Goal: Task Accomplishment & Management: Use online tool/utility

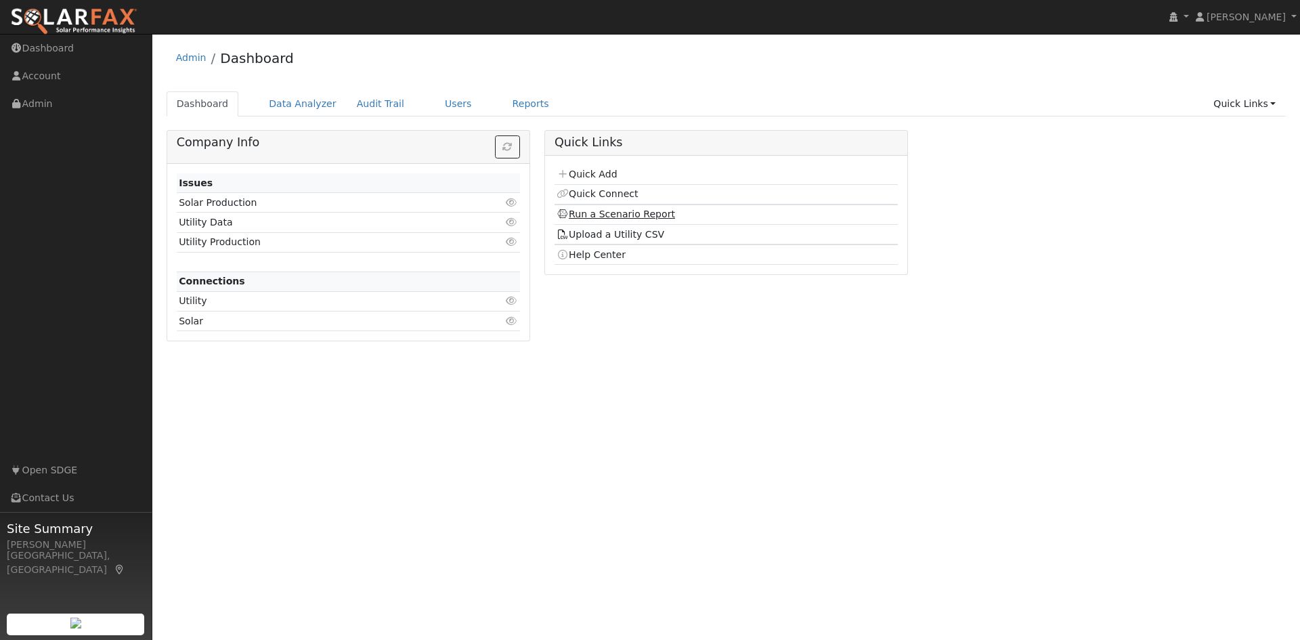
click at [617, 218] on link "Run a Scenario Report" at bounding box center [616, 214] width 119 height 11
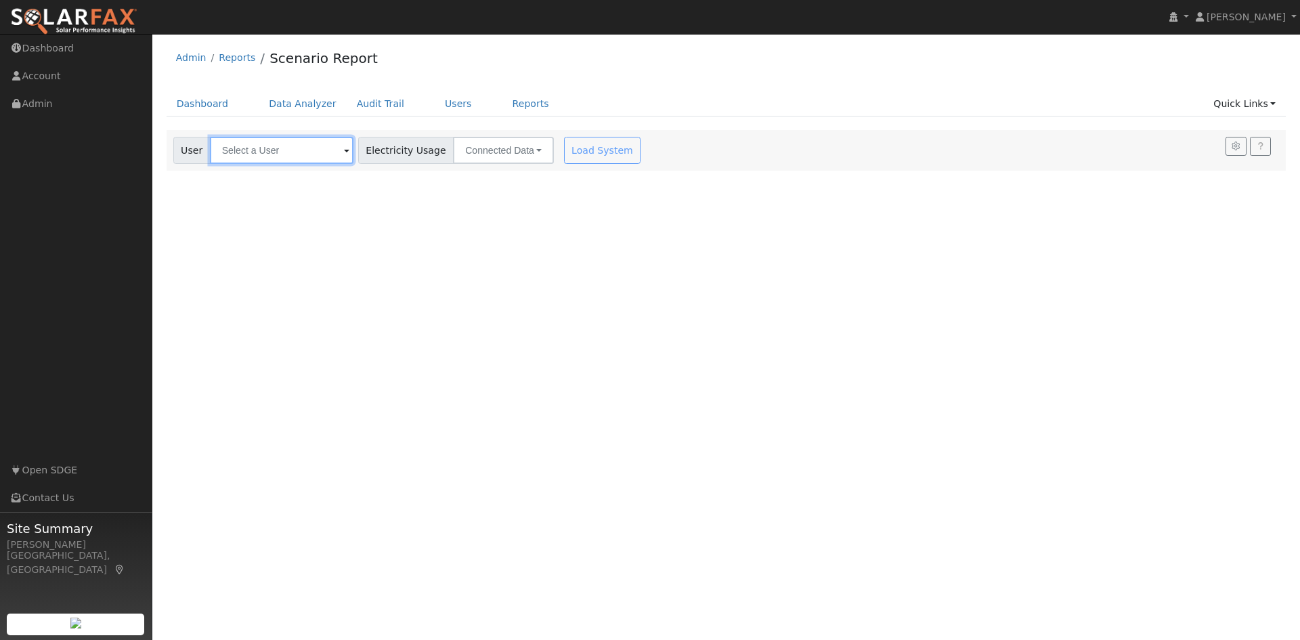
click at [265, 154] on input "text" at bounding box center [282, 150] width 144 height 27
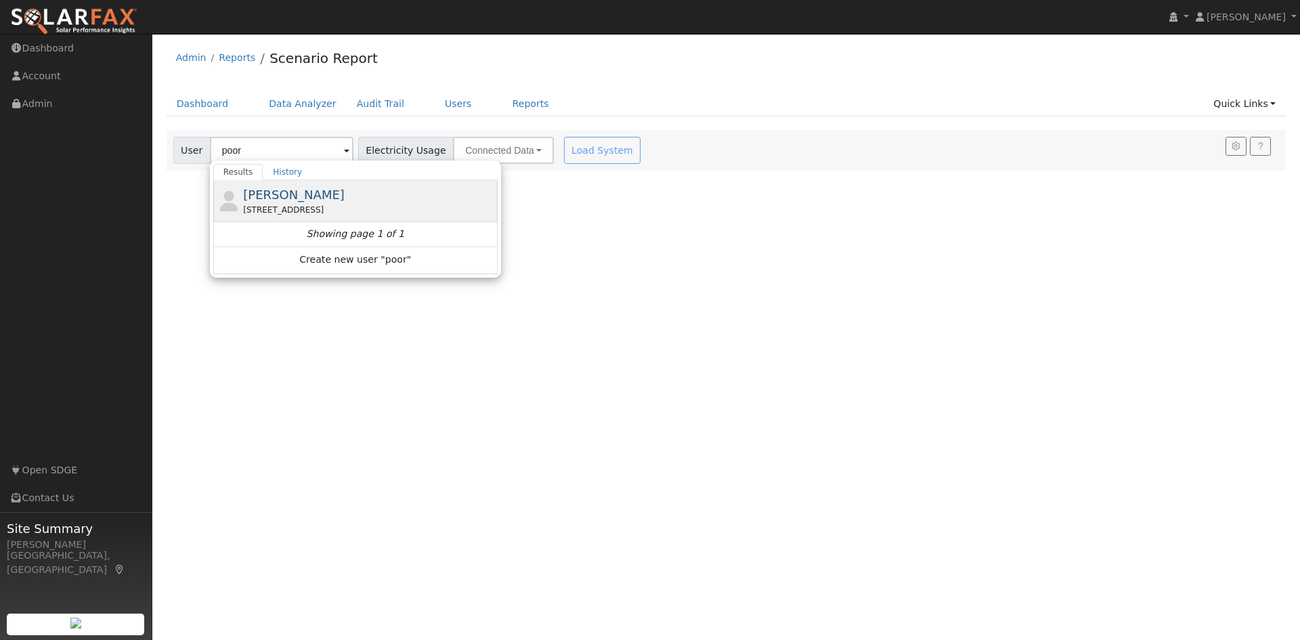
click at [305, 198] on span "Damon Poor" at bounding box center [294, 195] width 102 height 14
type input "Damon Poor"
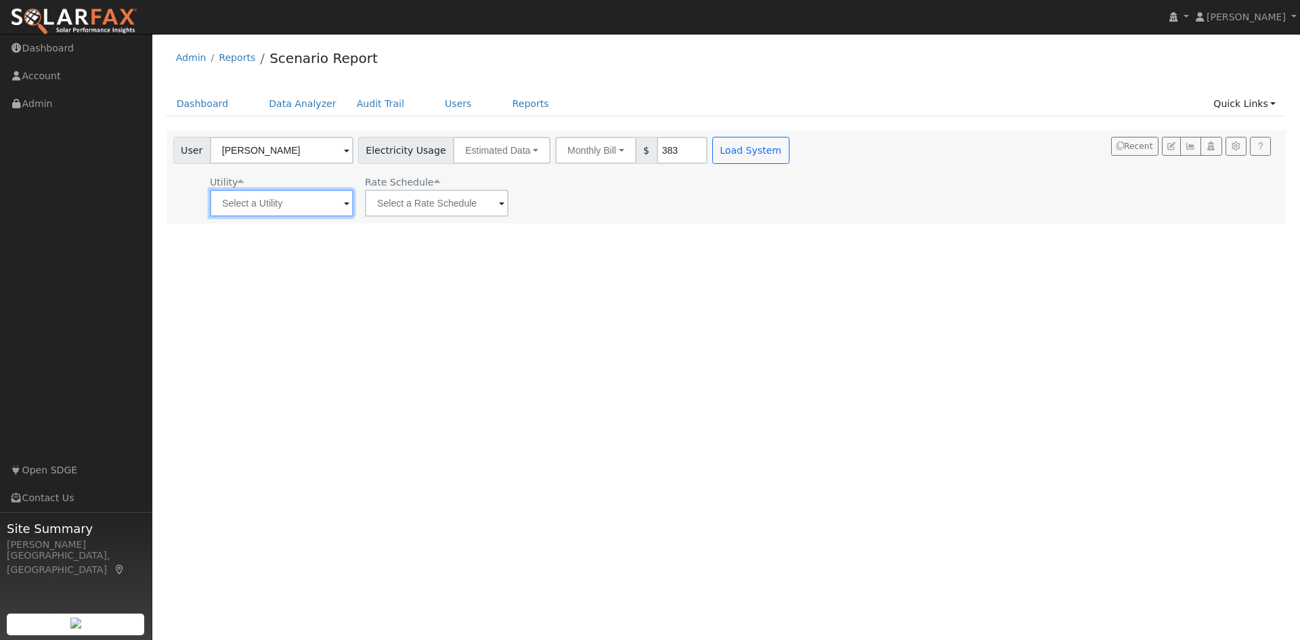
click at [278, 207] on input "text" at bounding box center [282, 203] width 144 height 27
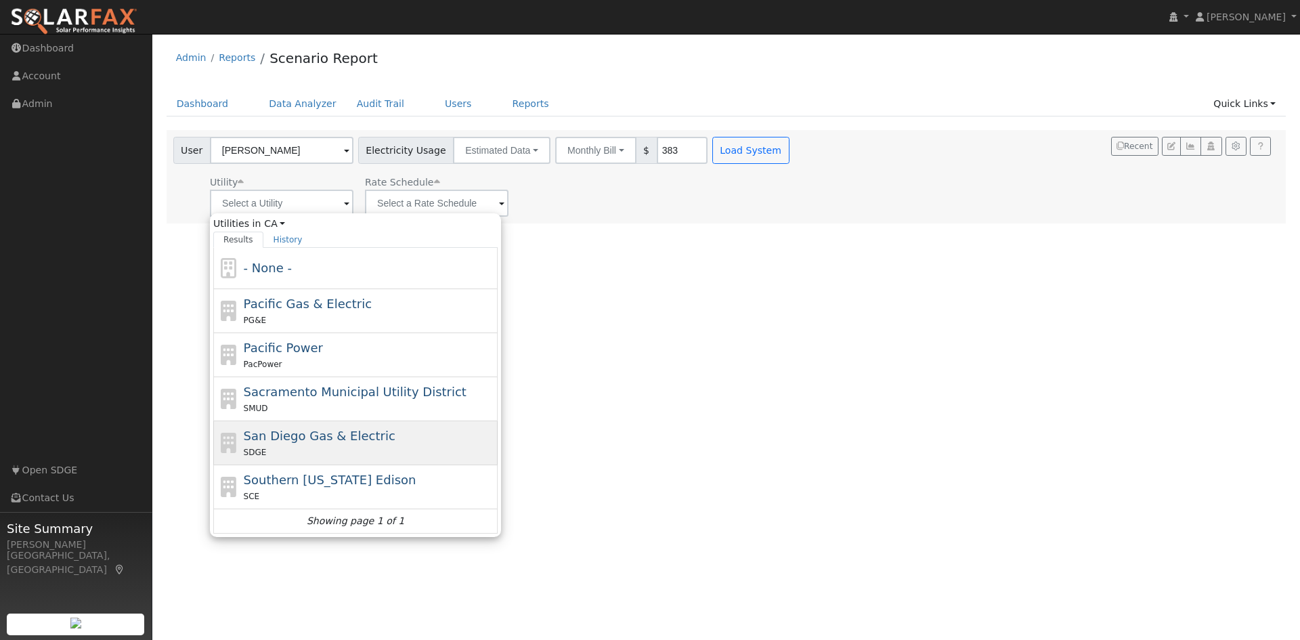
click at [305, 442] on span "San Diego Gas & Electric" at bounding box center [320, 436] width 152 height 14
type input "San Diego Gas & Electric"
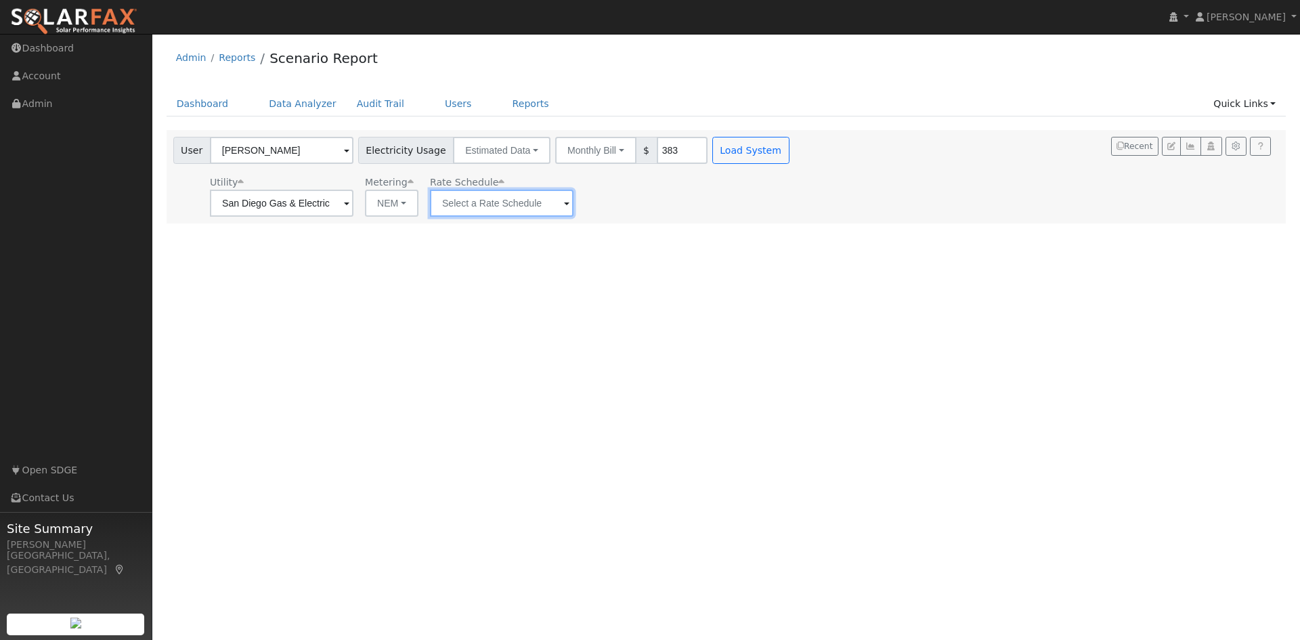
click at [353, 198] on input "text" at bounding box center [282, 203] width 144 height 27
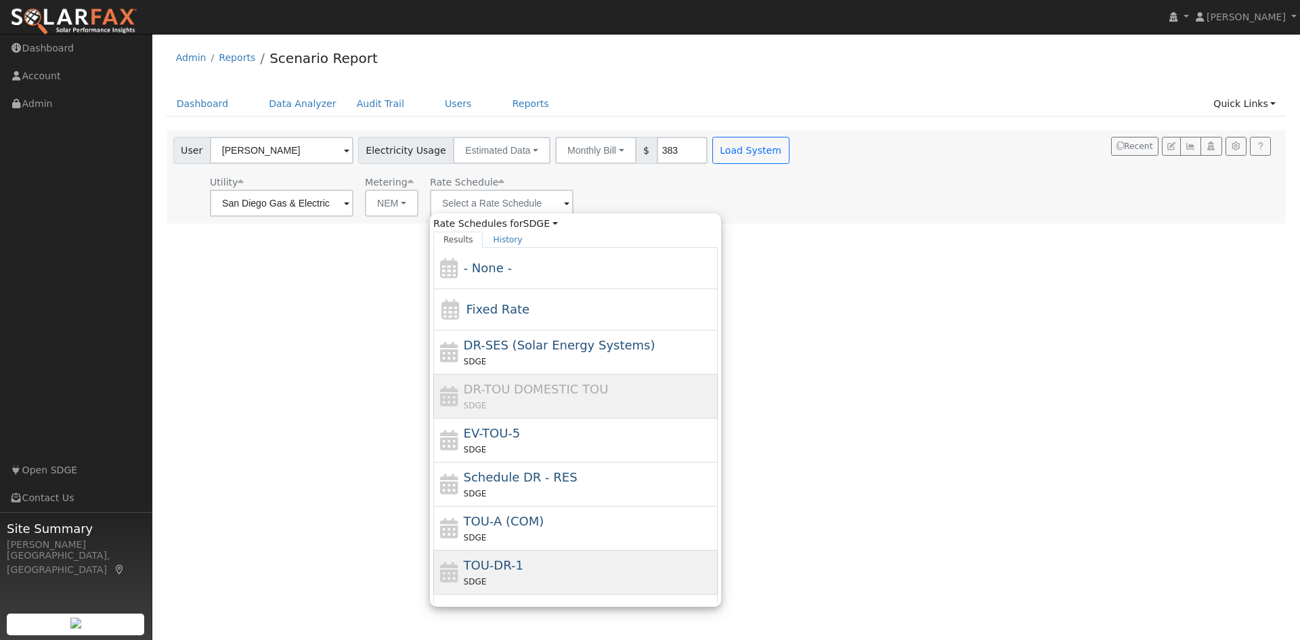
click at [522, 562] on div "TOU-DR-1 SDGE" at bounding box center [589, 572] width 251 height 33
type input "TOU-DR-1"
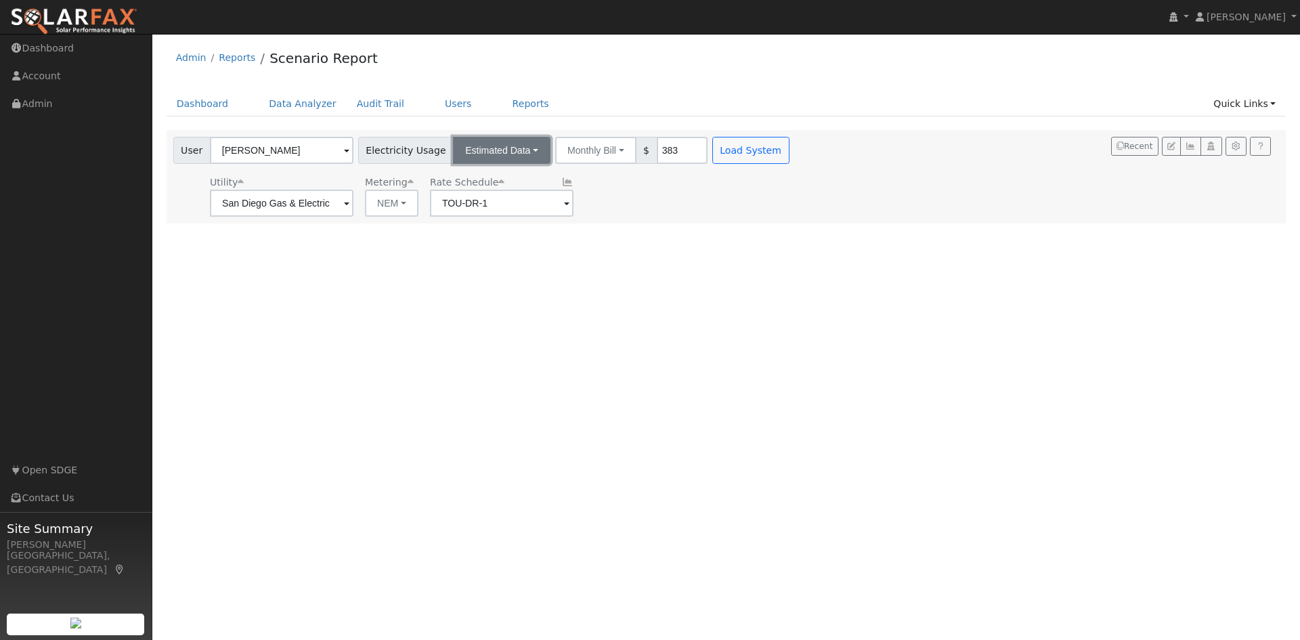
click at [523, 150] on button "Estimated Data" at bounding box center [502, 150] width 98 height 27
click at [498, 223] on link "CSV Data" at bounding box center [502, 218] width 96 height 19
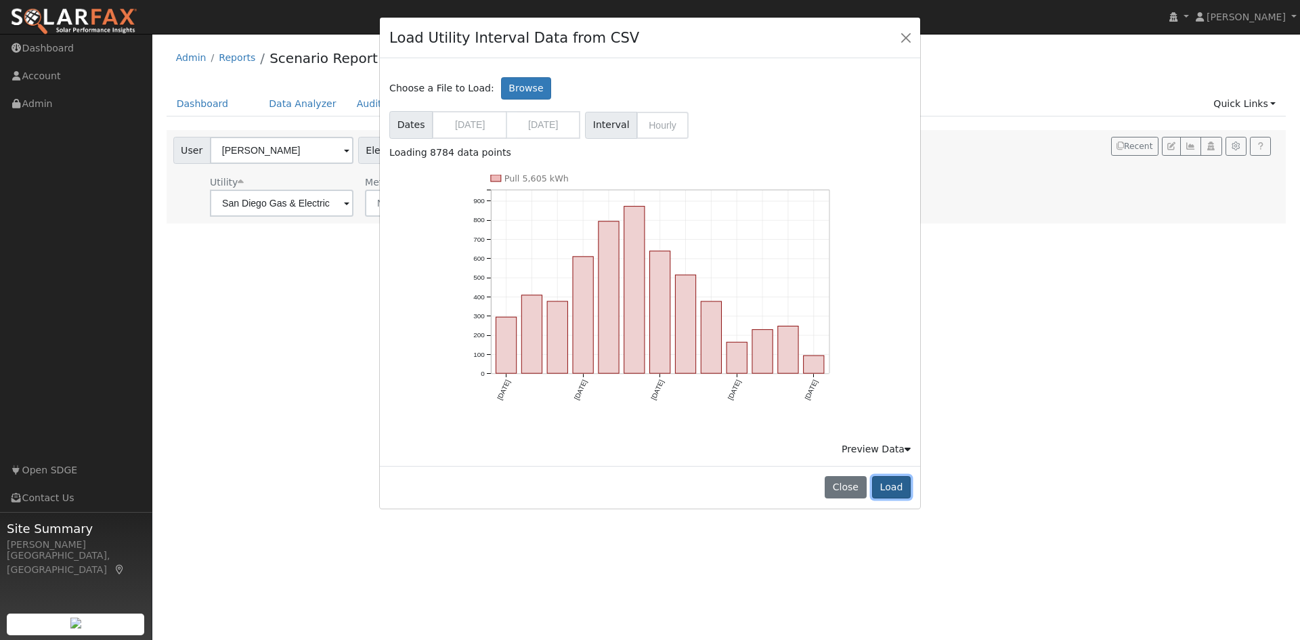
click at [897, 481] on button "Load" at bounding box center [891, 487] width 39 height 23
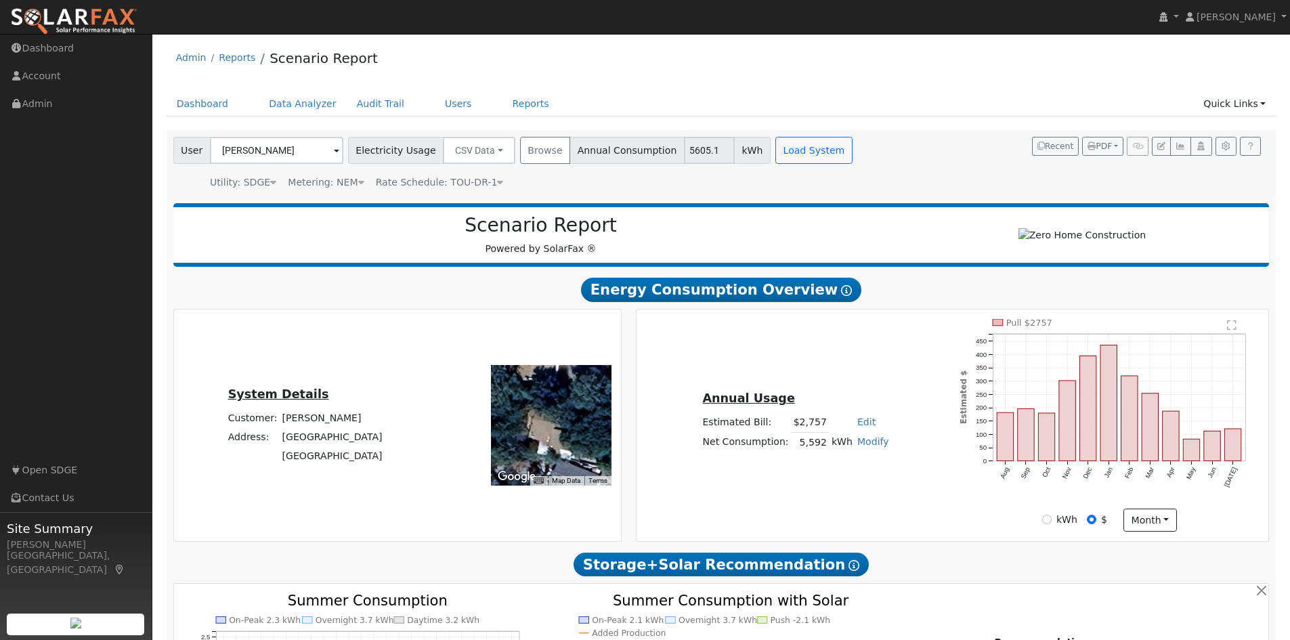
click at [864, 447] on link "Modify" at bounding box center [873, 441] width 32 height 11
click at [834, 469] on link "Add Consumption" at bounding box center [821, 464] width 113 height 19
type input "5592"
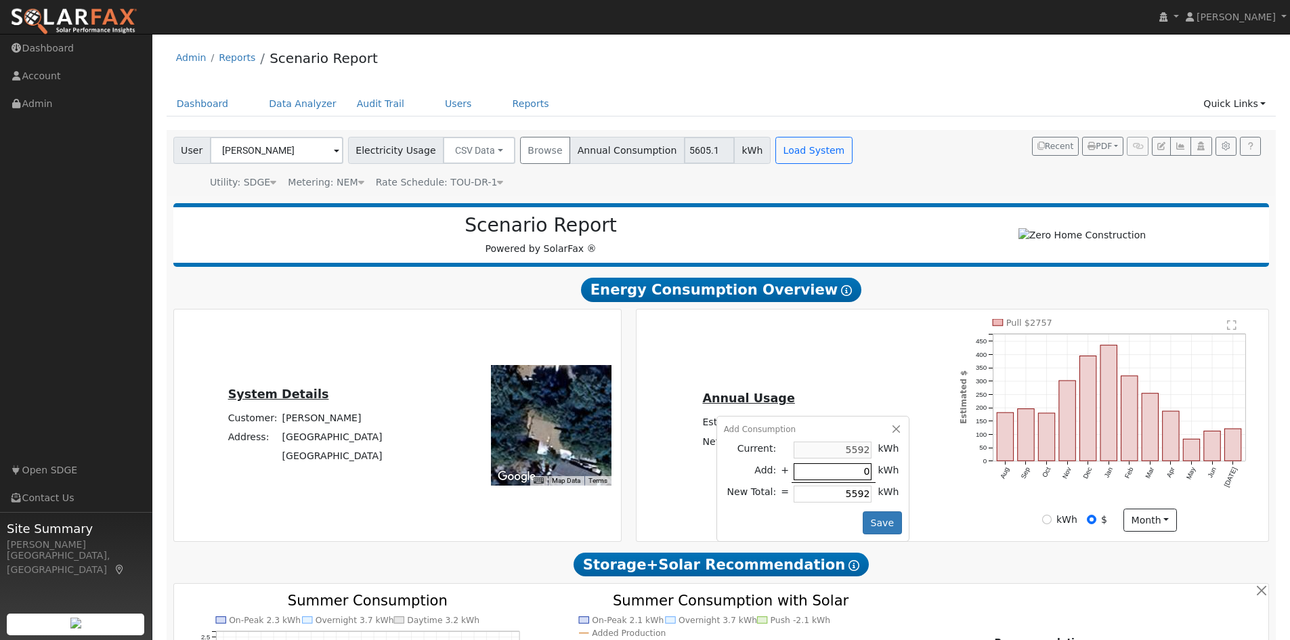
type input "2"
type input "5594"
type input "20"
type input "5612"
type input "200"
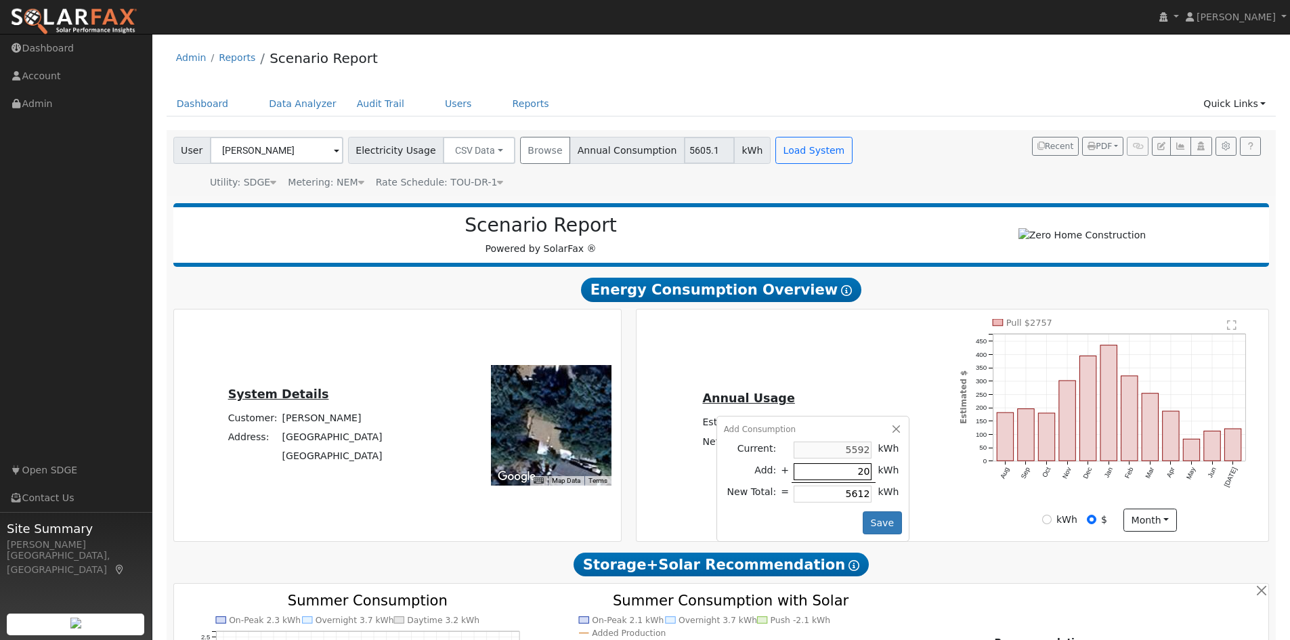
type input "5792"
type input "2000"
type input "7592"
type input "2000"
click at [876, 529] on button "Save" at bounding box center [882, 522] width 39 height 23
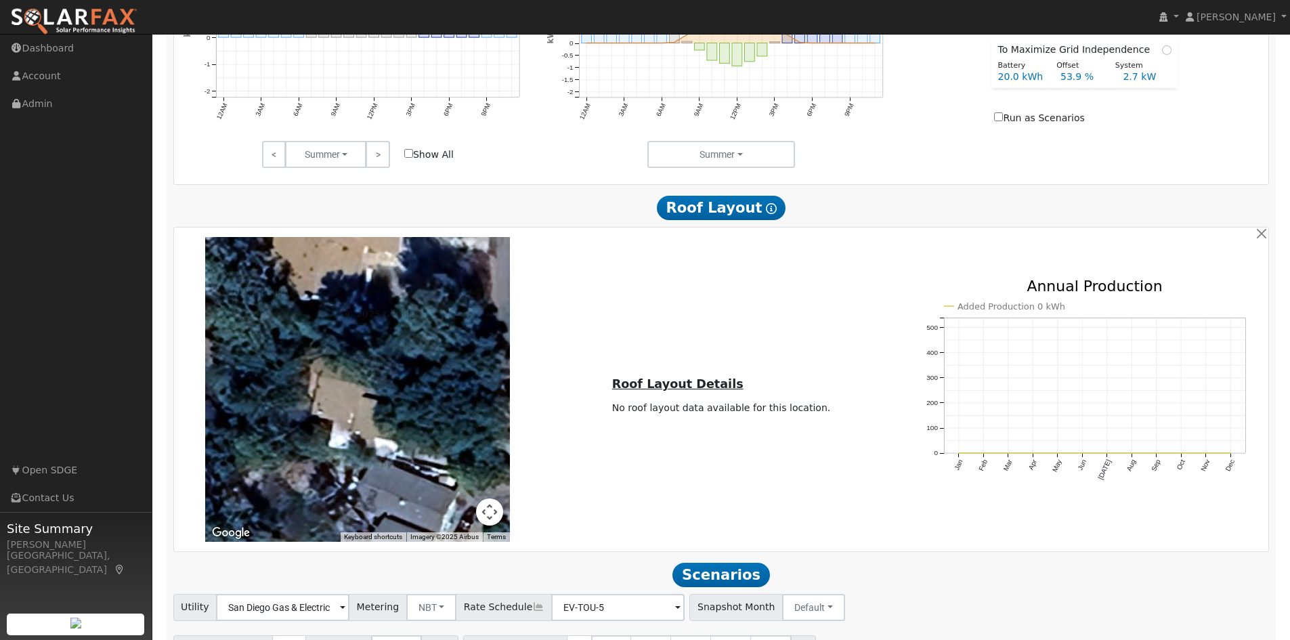
scroll to position [757, 0]
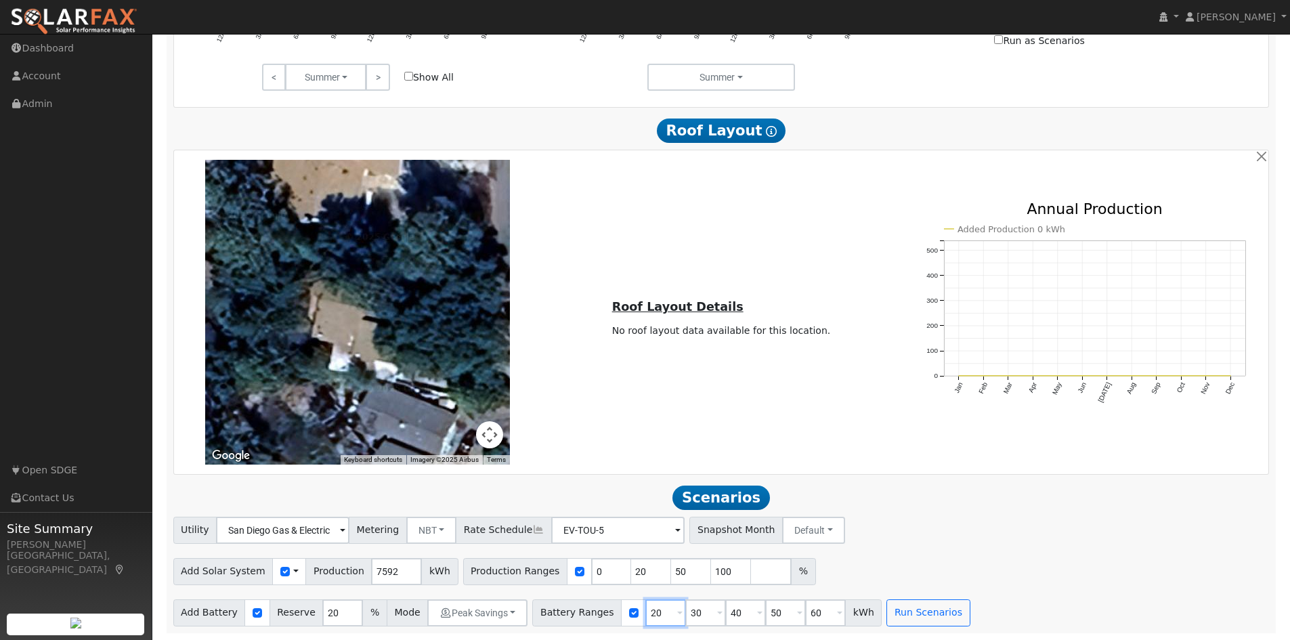
click at [645, 611] on input "20" at bounding box center [665, 612] width 41 height 27
click at [645, 612] on input "20" at bounding box center [665, 612] width 41 height 27
type input "30"
type input "40"
type input "50"
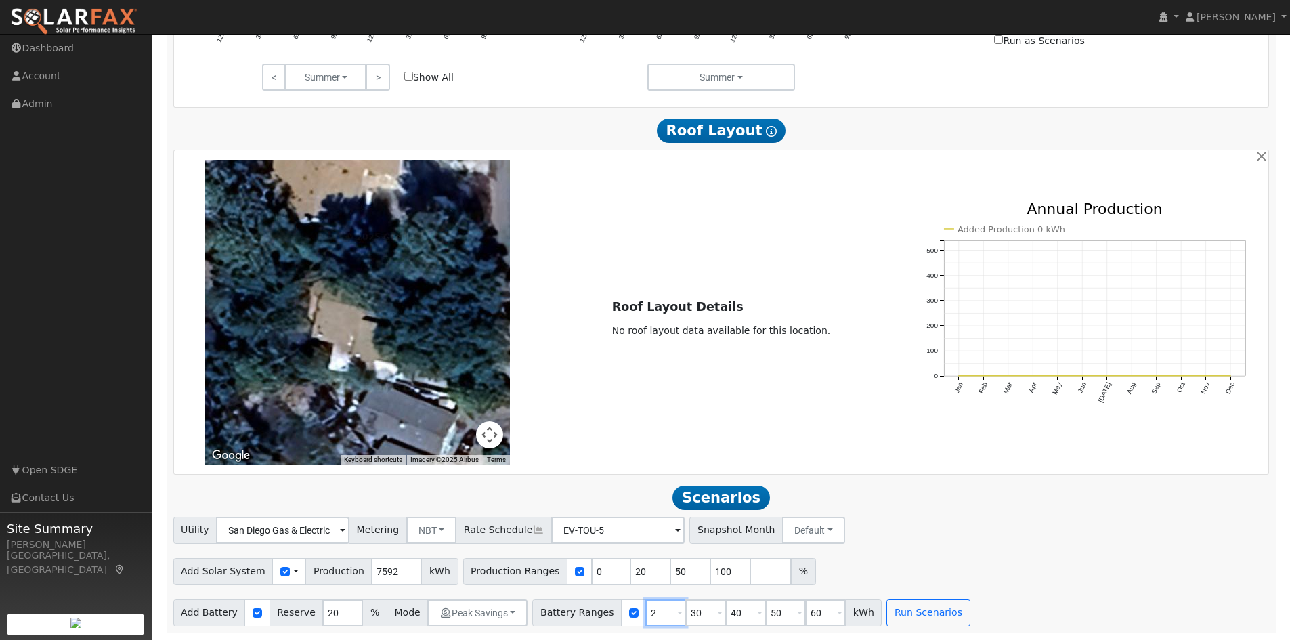
type input "60"
type input "40"
type input "50"
type input "60"
type input "50"
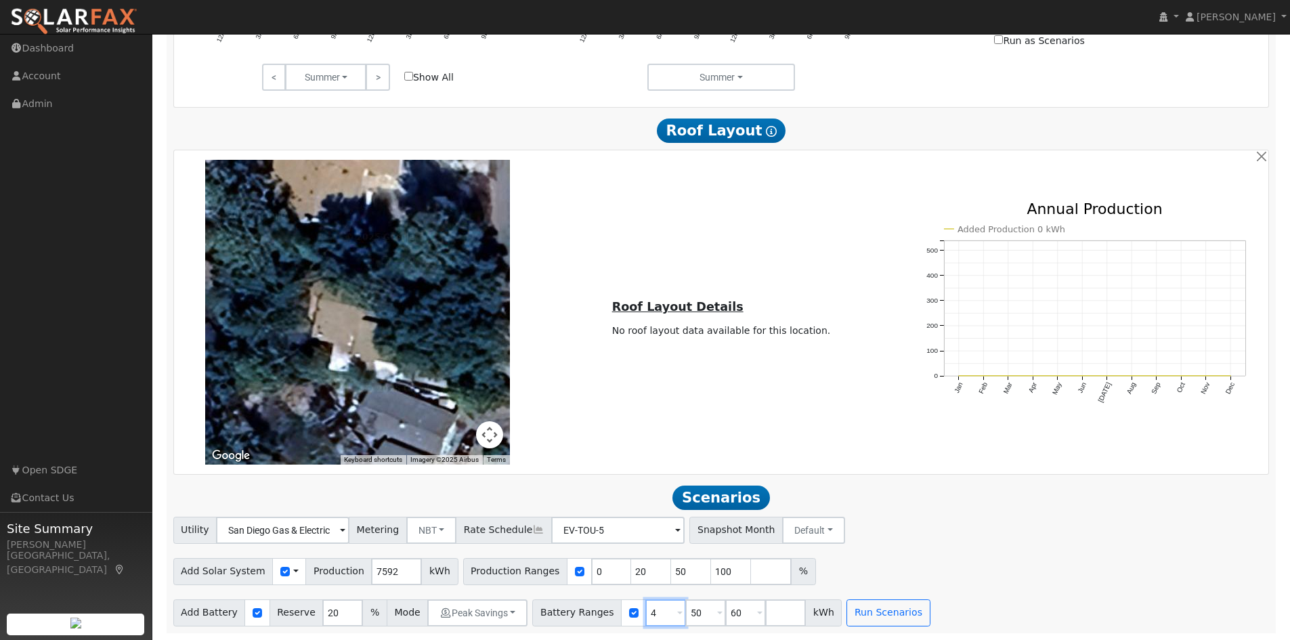
type input "60"
type input "6"
type input "10"
click at [685, 612] on input "number" at bounding box center [705, 612] width 41 height 27
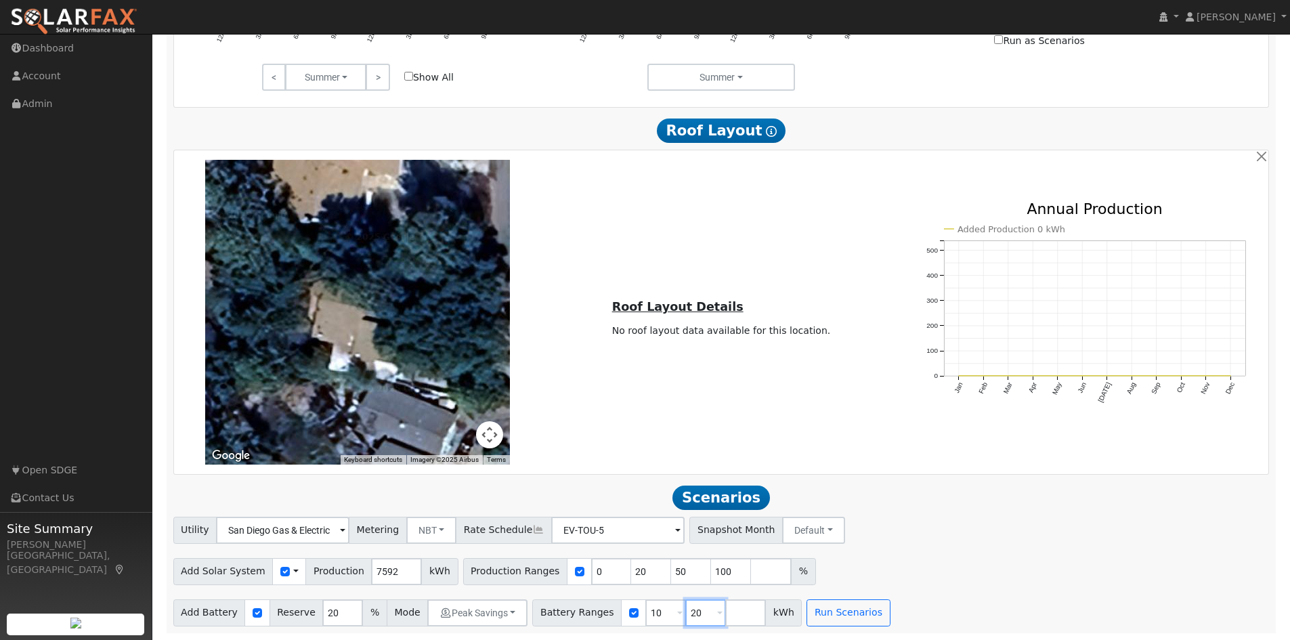
type input "20"
type input "30"
drag, startPoint x: 610, startPoint y: 569, endPoint x: 624, endPoint y: 571, distance: 13.6
click at [631, 571] on input "20" at bounding box center [651, 571] width 41 height 27
type input "50"
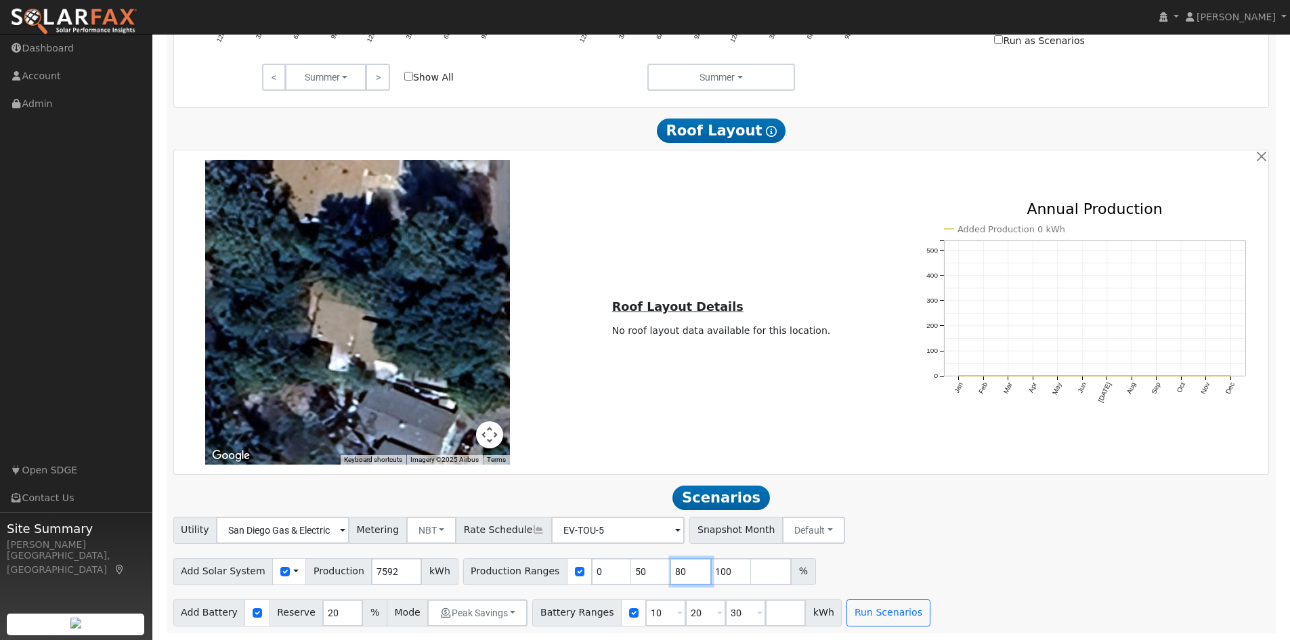
click at [671, 572] on input "80" at bounding box center [691, 571] width 41 height 27
type input "100"
type input "120"
click at [859, 611] on button "Run Scenarios" at bounding box center [887, 612] width 83 height 27
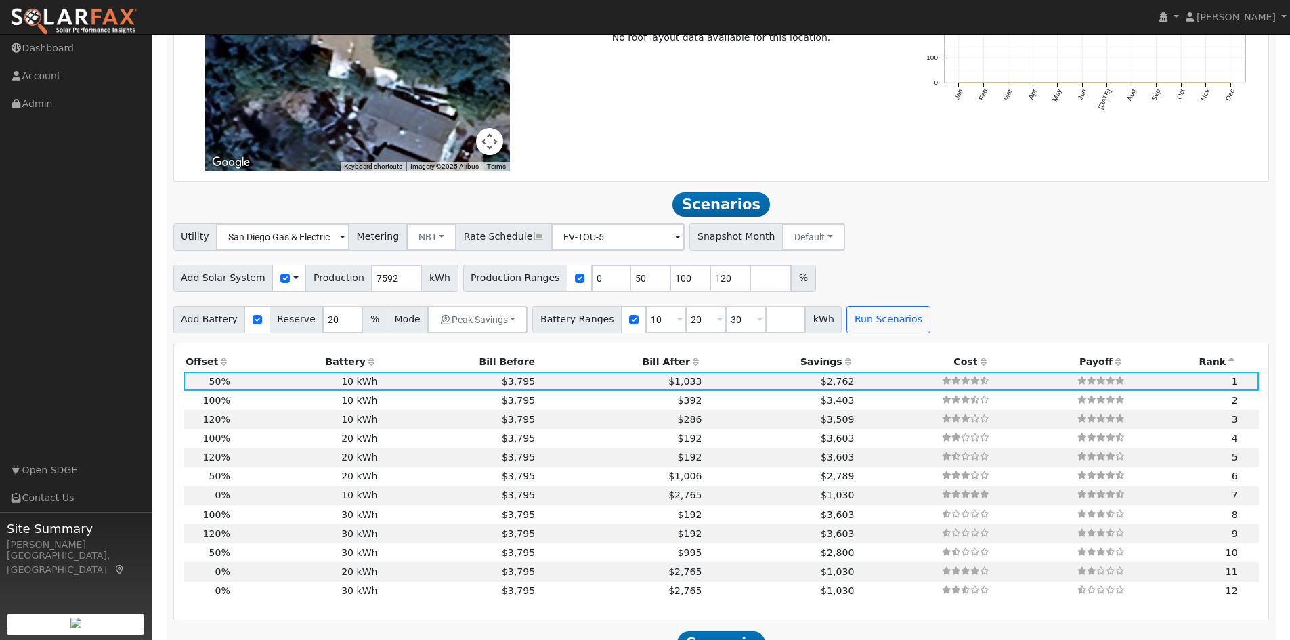
scroll to position [1201, 0]
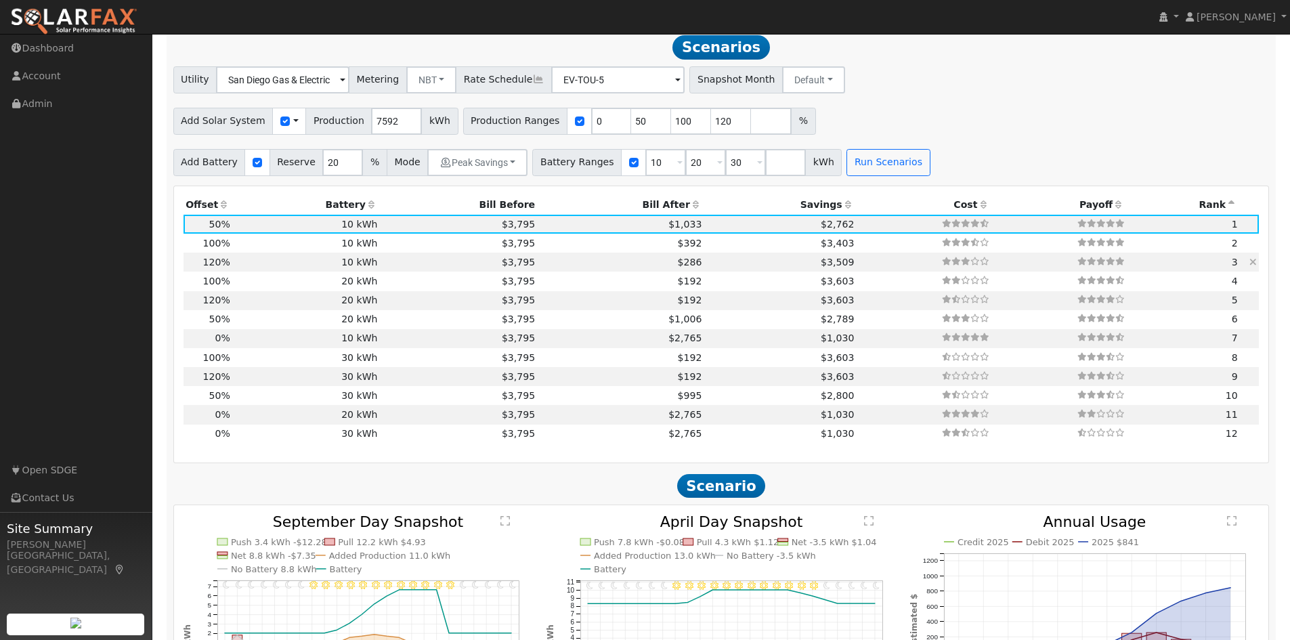
click at [704, 270] on td "$3,509" at bounding box center [780, 262] width 152 height 19
type input "6.1"
checkbox input "false"
type input "$21,257"
type input "$9,977"
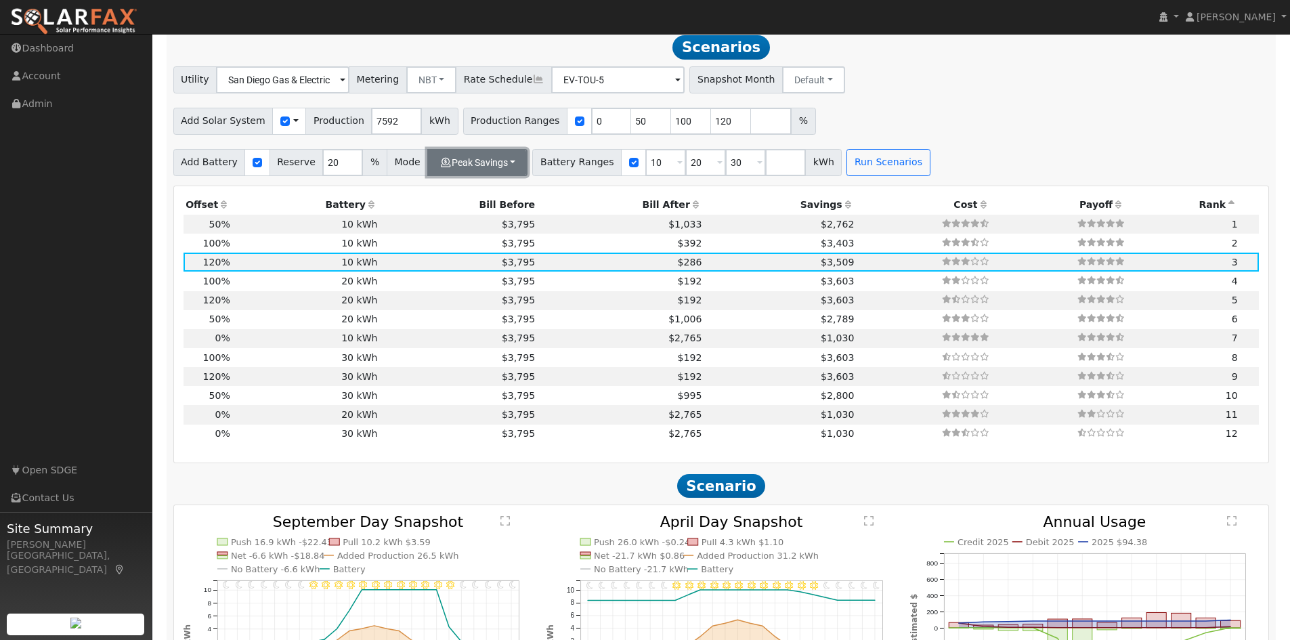
click at [492, 171] on button "Peak Savings" at bounding box center [477, 162] width 100 height 27
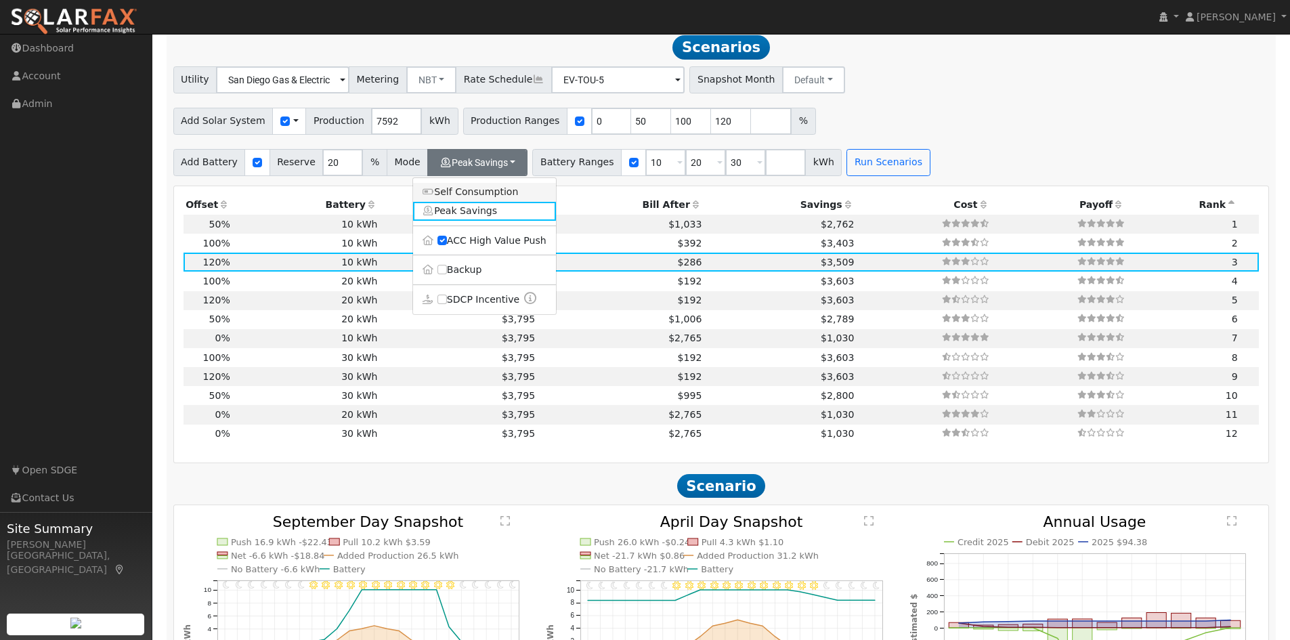
click at [489, 197] on link "Self Consumption" at bounding box center [484, 192] width 143 height 19
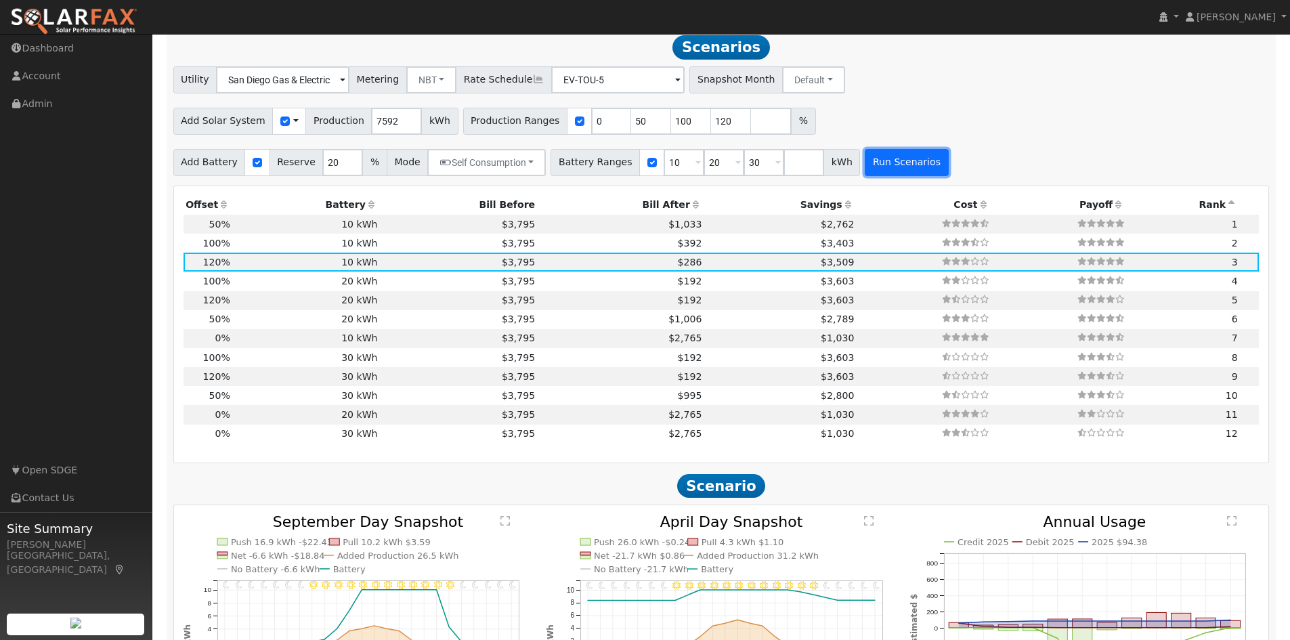
click at [890, 164] on button "Run Scenarios" at bounding box center [906, 162] width 83 height 27
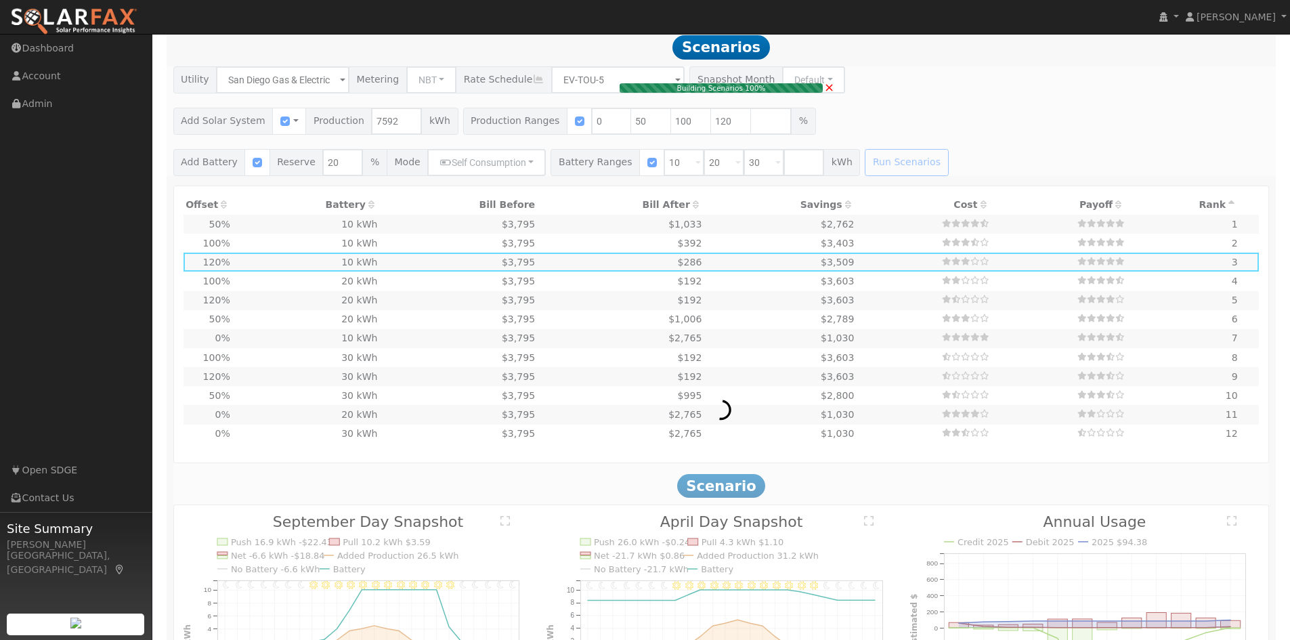
type input "2.5"
type input "$8,857"
type input "$6,257"
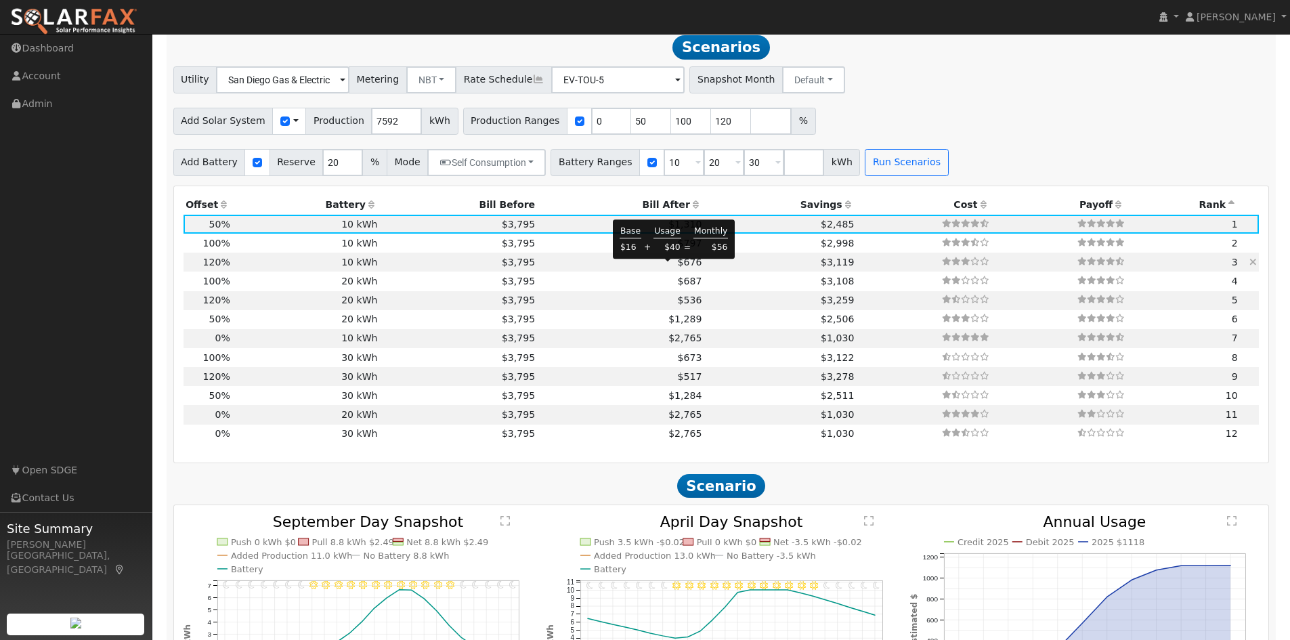
click at [678, 266] on span "$676" at bounding box center [690, 262] width 24 height 11
type input "6.1"
type input "$21,257"
type input "$9,977"
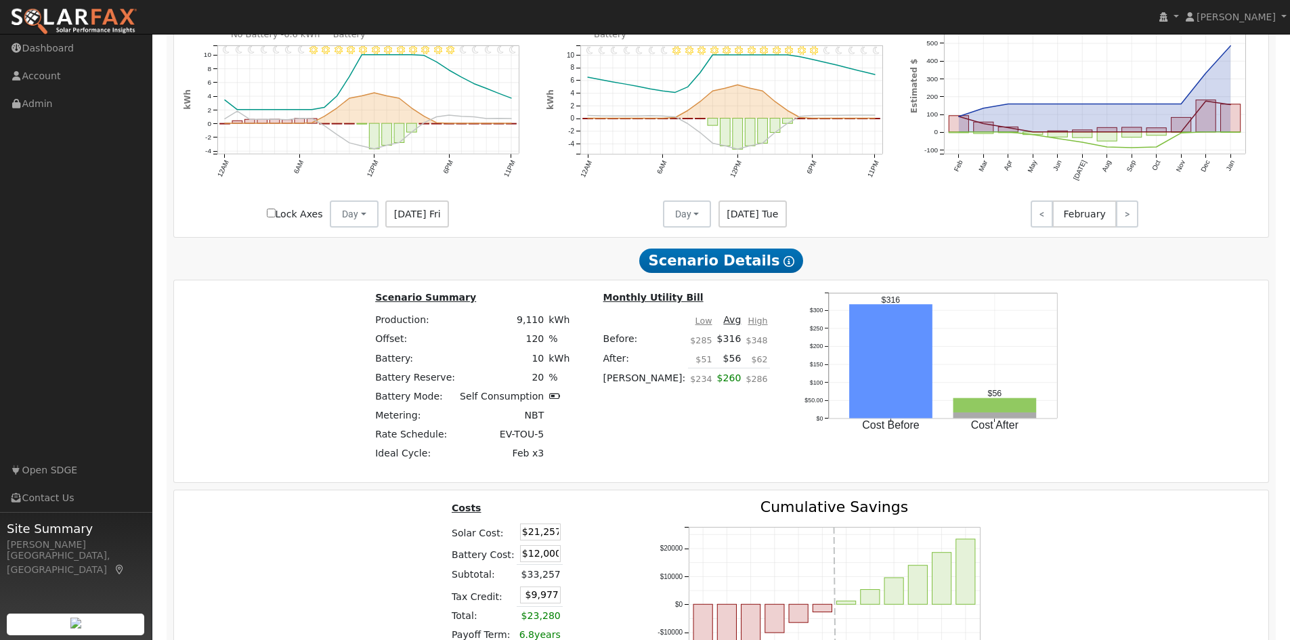
scroll to position [1933, 0]
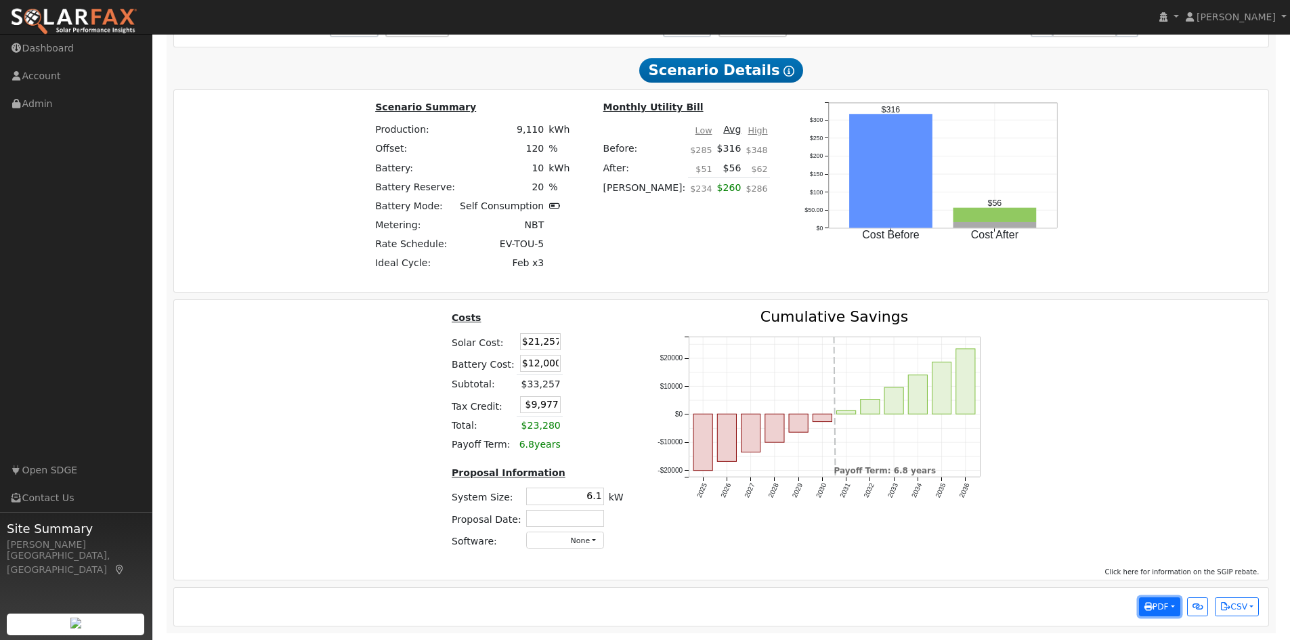
click at [1167, 607] on span "PDF" at bounding box center [1156, 606] width 24 height 9
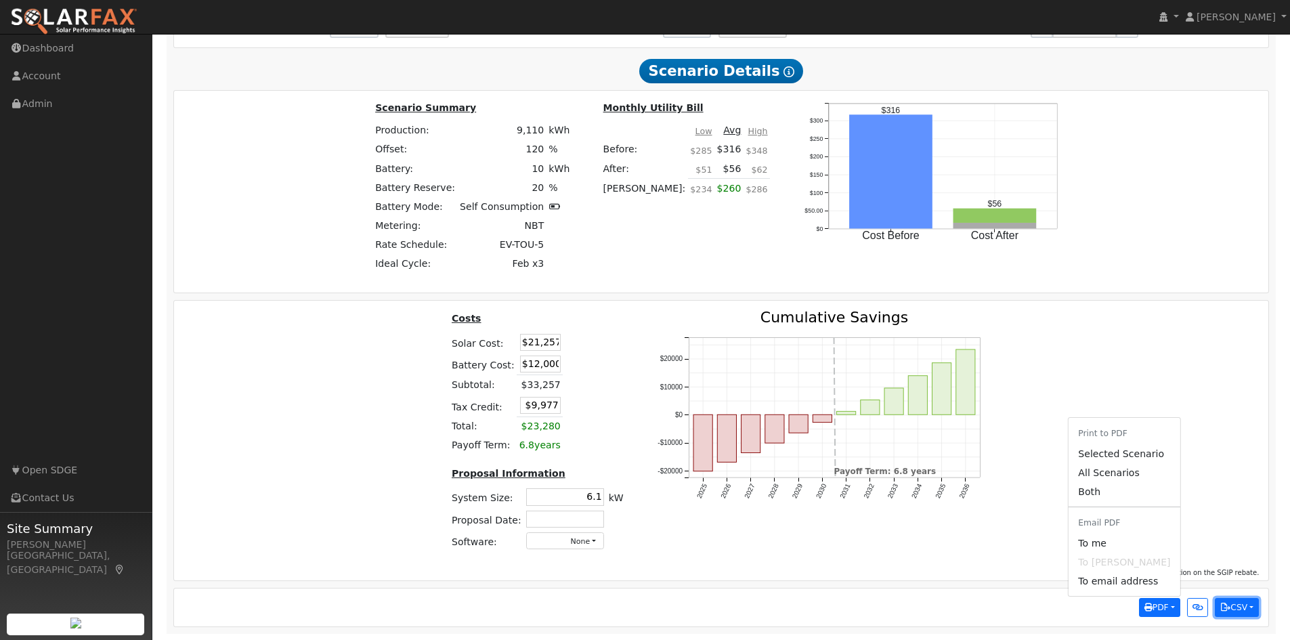
click at [1246, 615] on button "CSV" at bounding box center [1237, 607] width 44 height 19
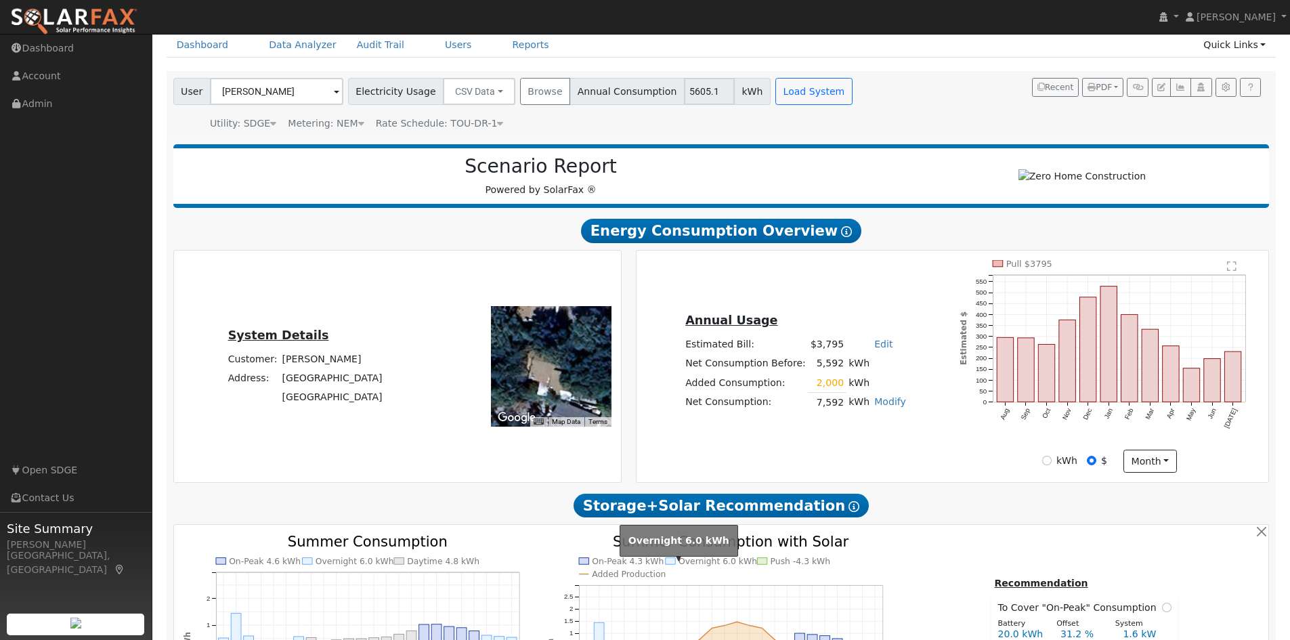
scroll to position [58, 0]
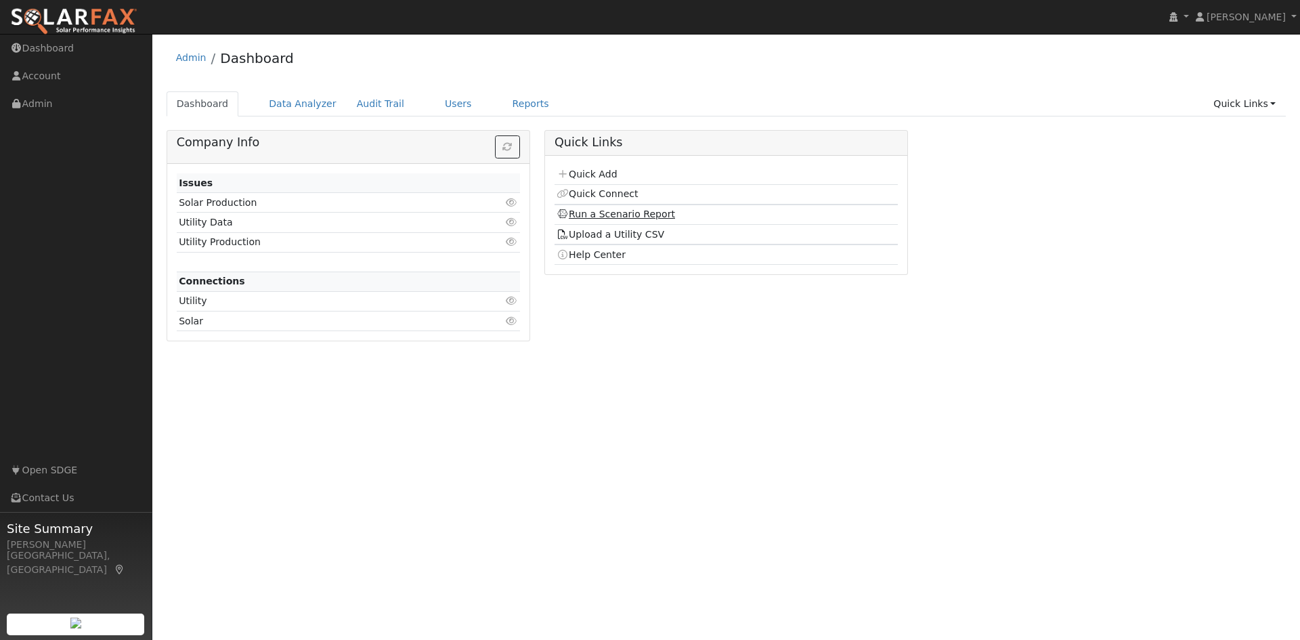
click at [634, 215] on link "Run a Scenario Report" at bounding box center [616, 214] width 119 height 11
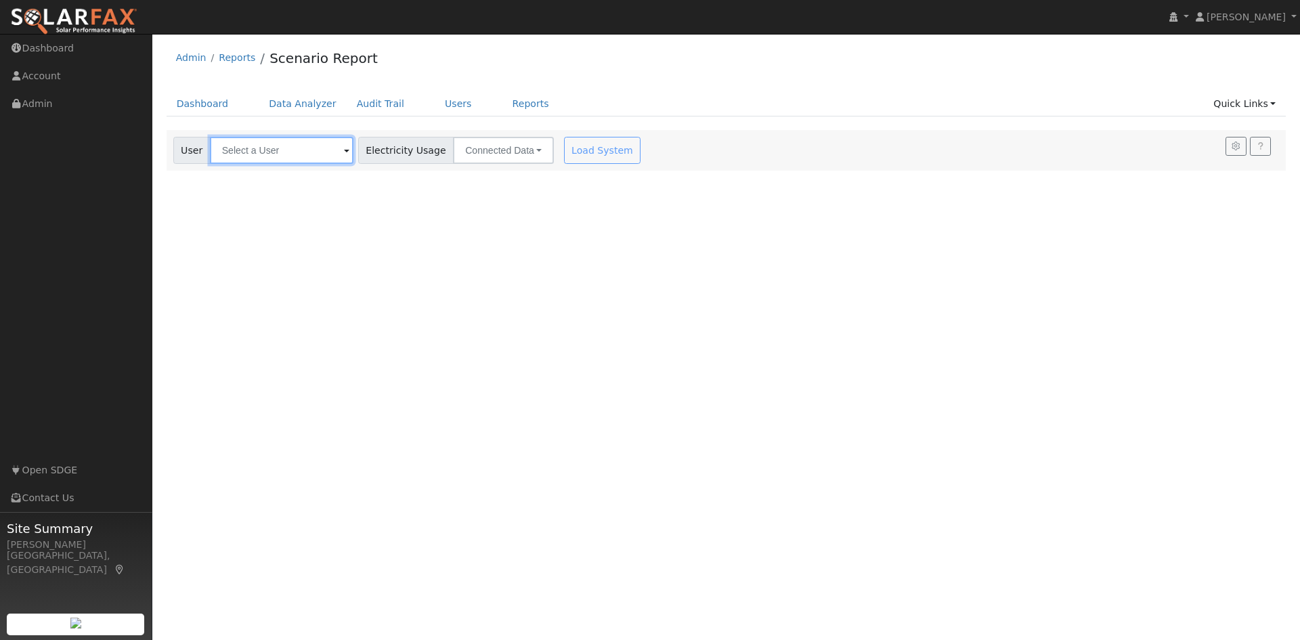
click at [311, 154] on input "text" at bounding box center [282, 150] width 144 height 27
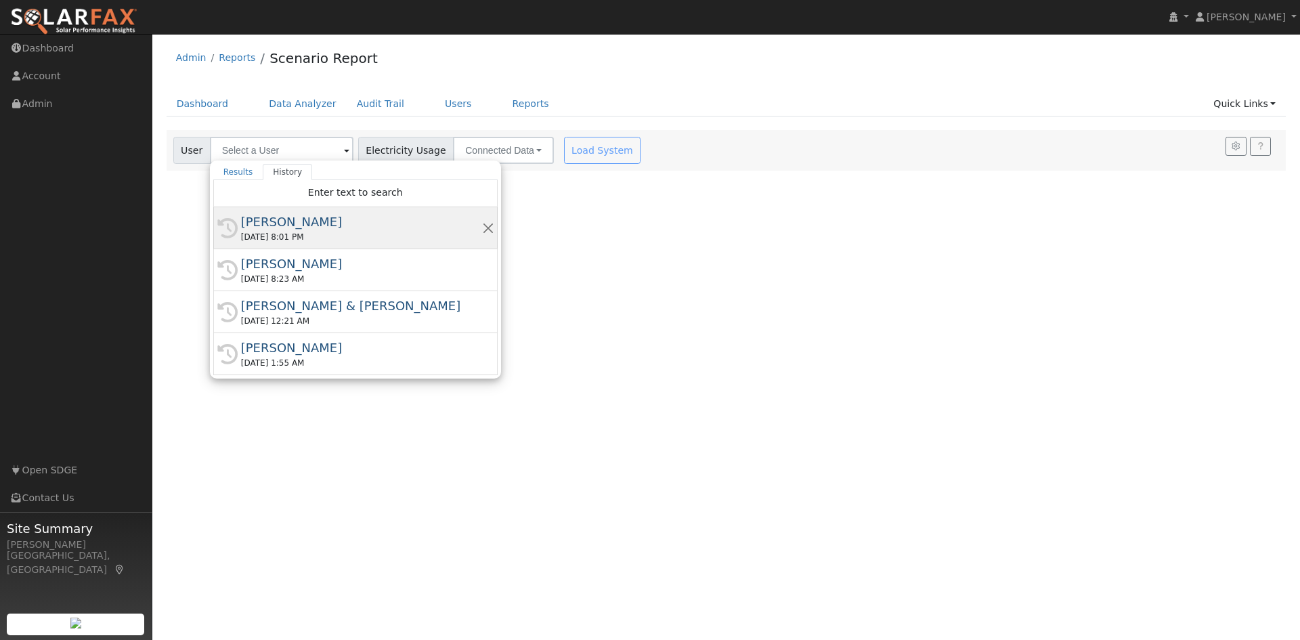
click at [320, 227] on div "Damon Poor" at bounding box center [361, 222] width 241 height 18
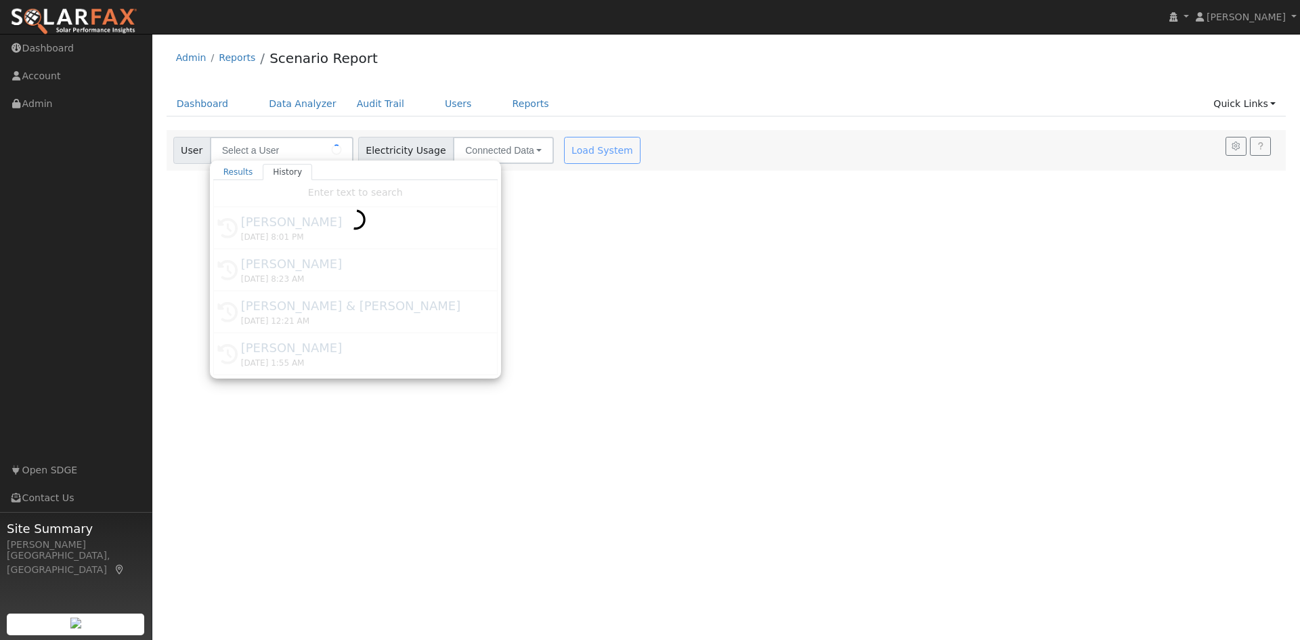
type input "Damon Poor"
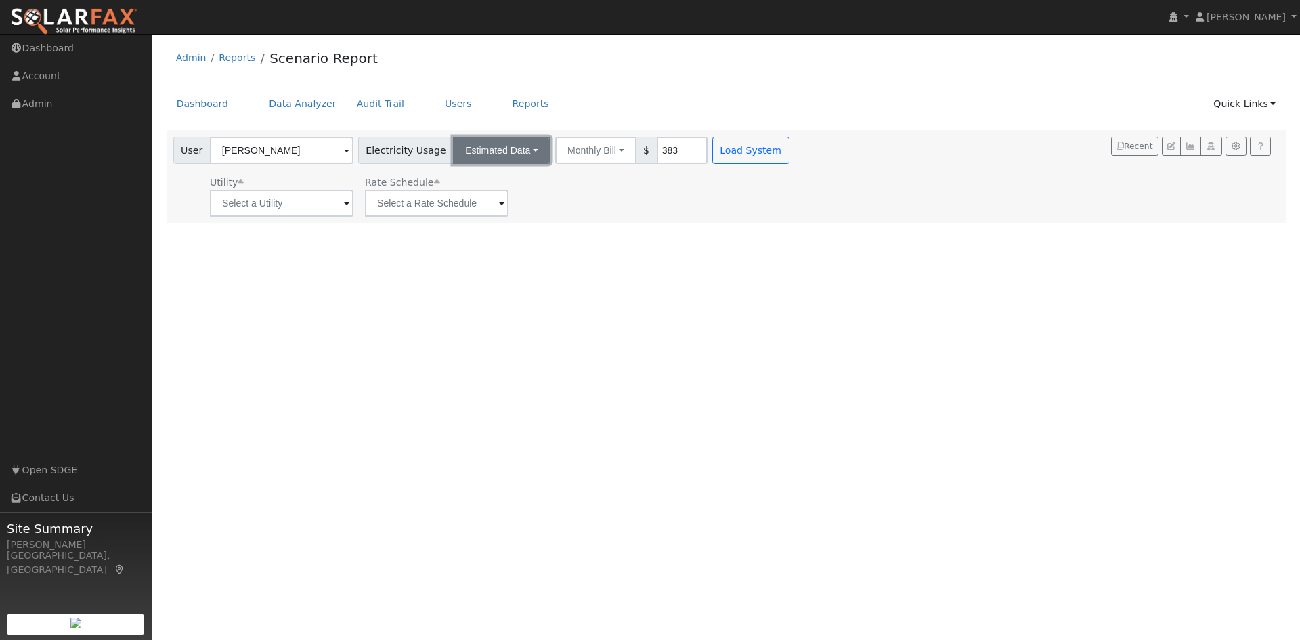
click at [500, 152] on button "Estimated Data" at bounding box center [502, 150] width 98 height 27
click at [488, 218] on link "CSV Data" at bounding box center [502, 218] width 96 height 19
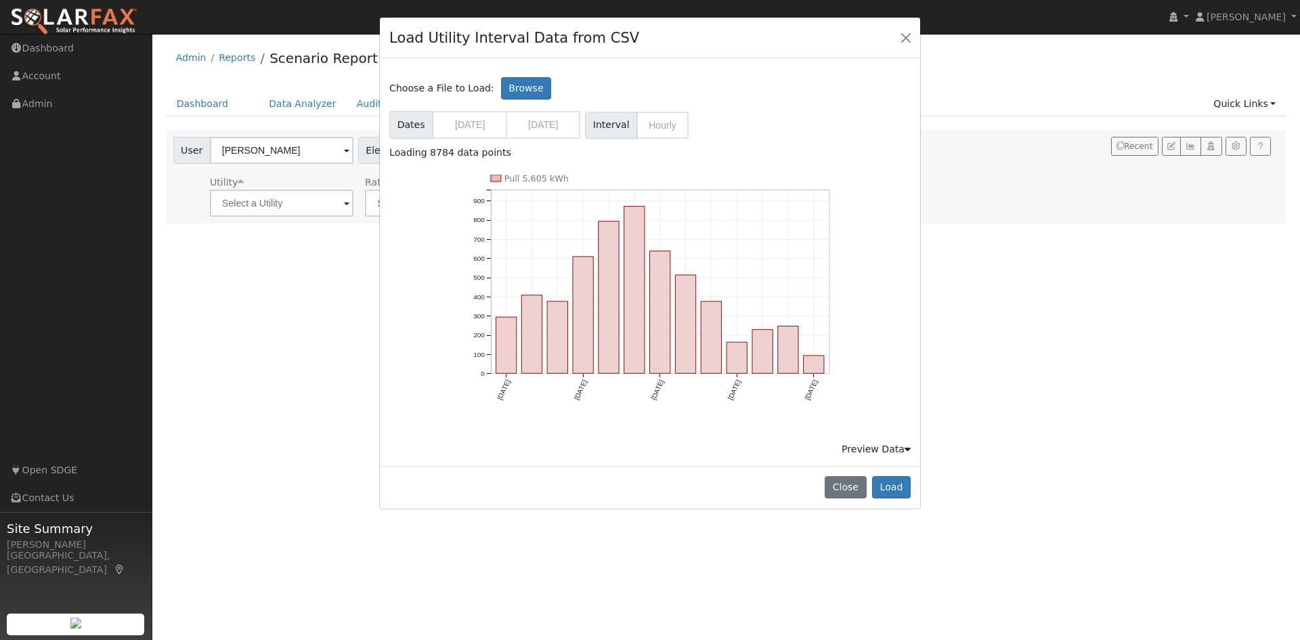
click at [903, 450] on div "Preview Data" at bounding box center [876, 449] width 69 height 14
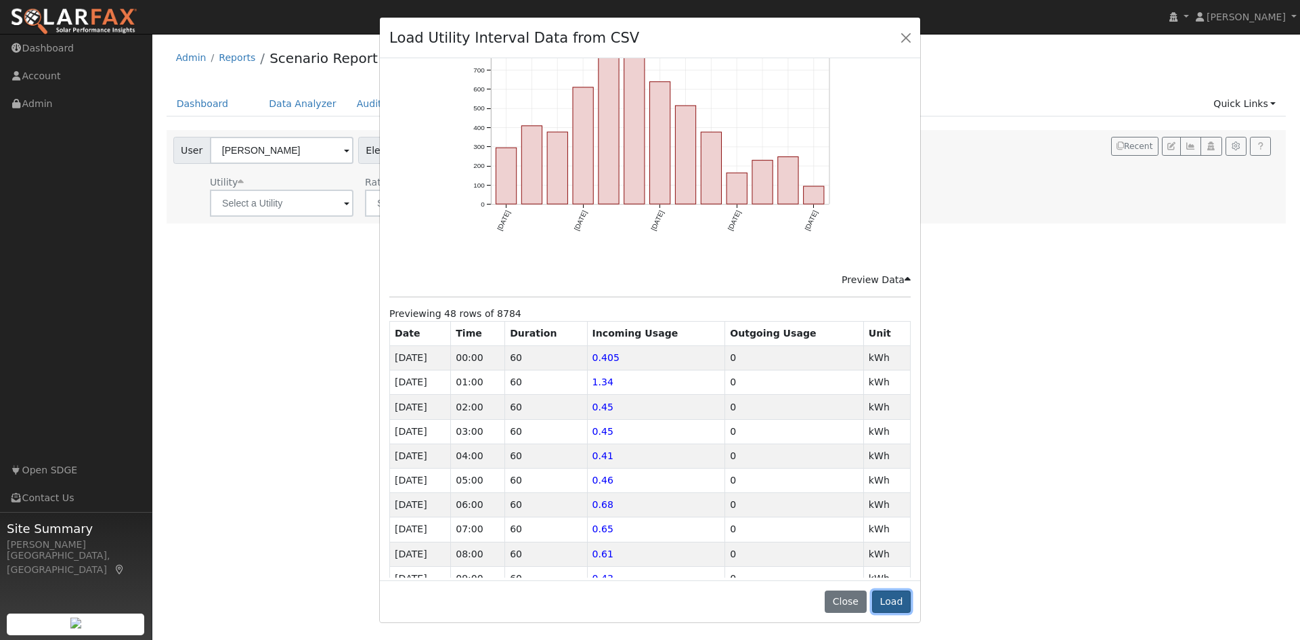
click at [892, 595] on button "Load" at bounding box center [891, 601] width 39 height 23
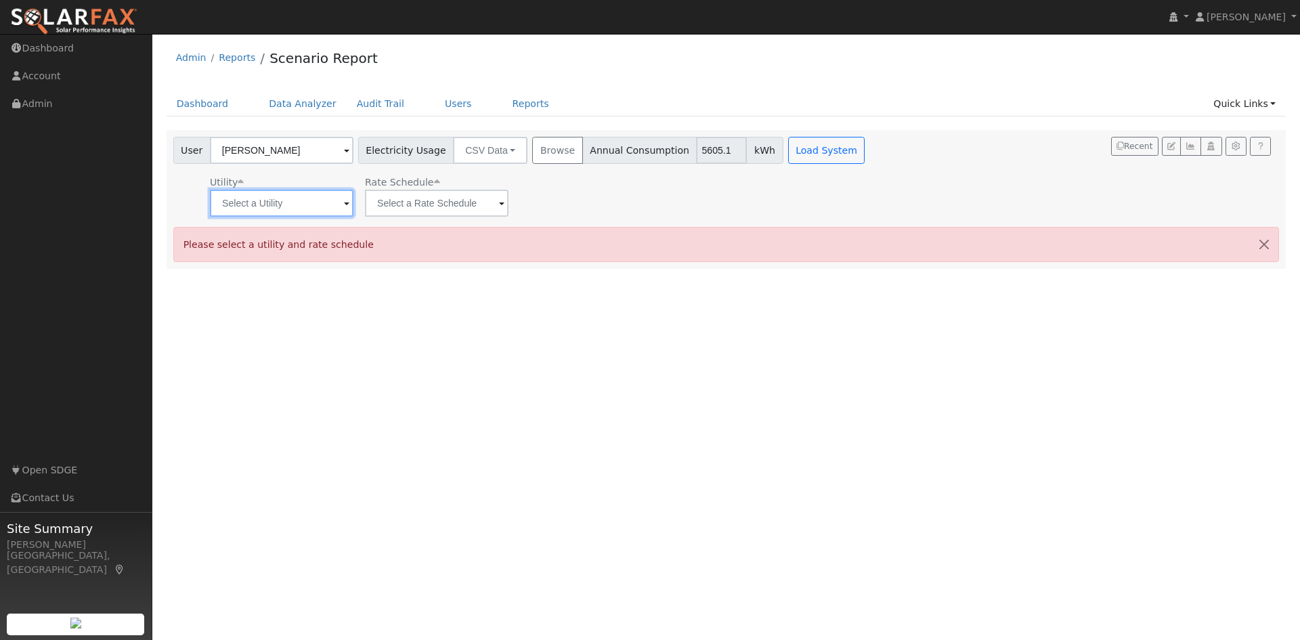
click at [314, 200] on input "text" at bounding box center [282, 203] width 144 height 27
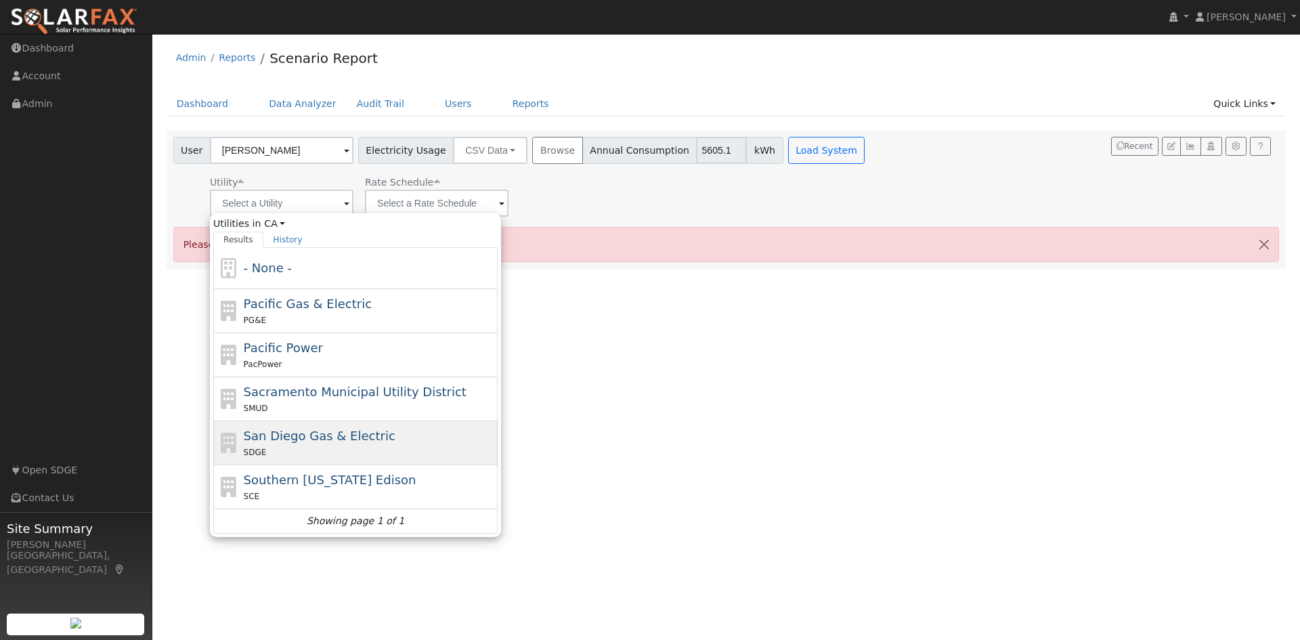
click at [337, 439] on span "San Diego Gas & Electric" at bounding box center [320, 436] width 152 height 14
type input "San Diego Gas & Electric"
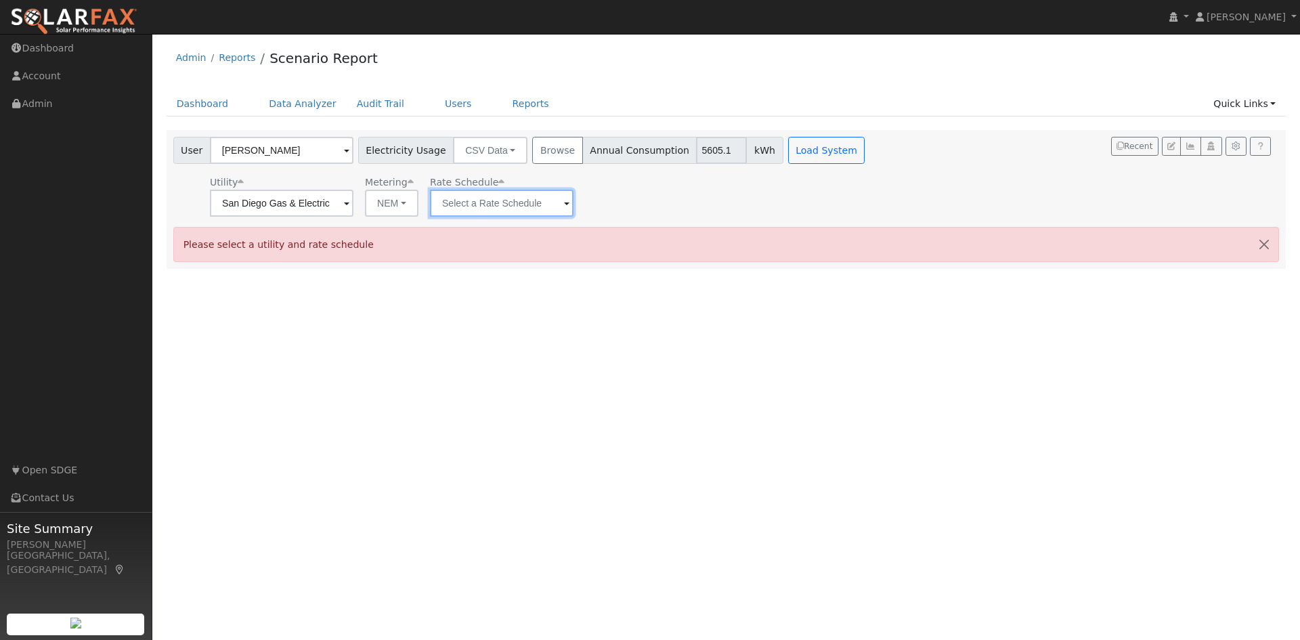
click at [353, 203] on input "text" at bounding box center [282, 203] width 144 height 27
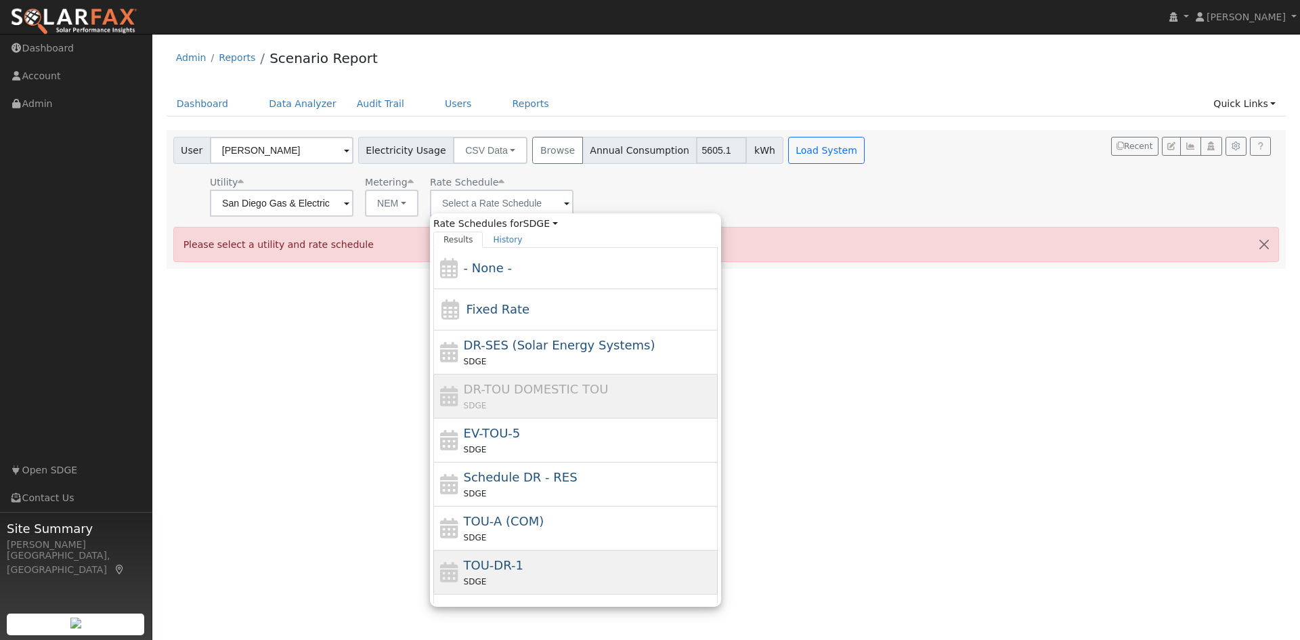
click at [529, 560] on div "TOU-DR-1 SDGE" at bounding box center [589, 572] width 251 height 33
type input "TOU-DR-1"
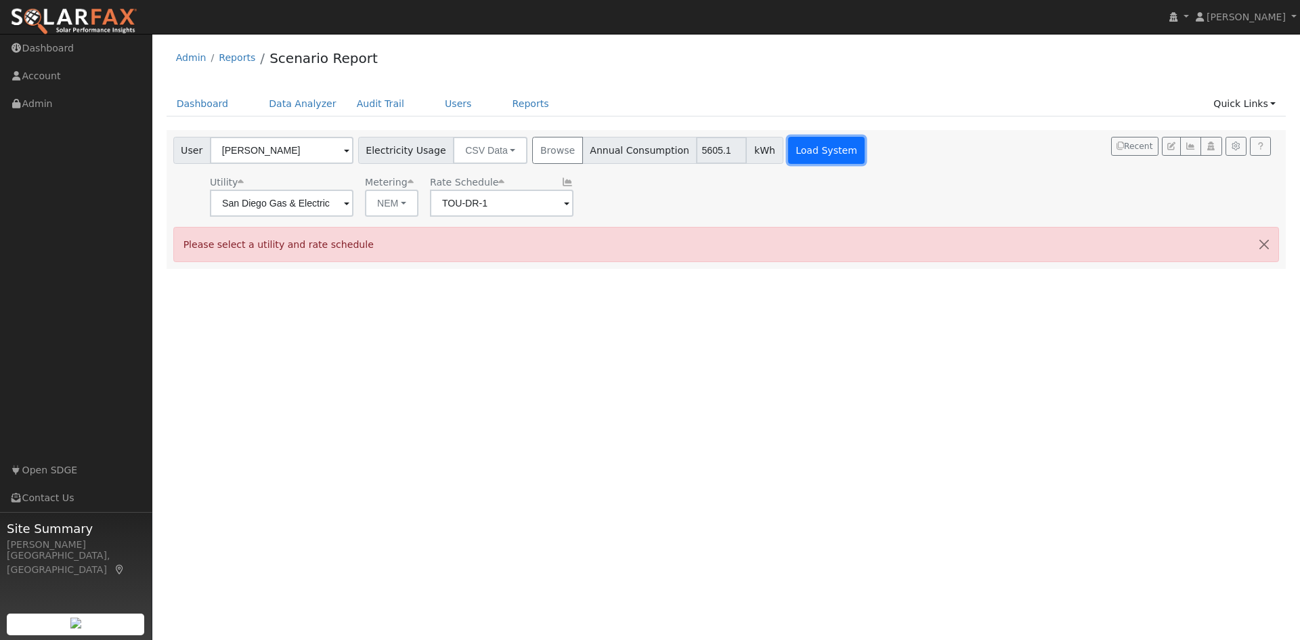
click at [797, 154] on button "Load System" at bounding box center [826, 150] width 77 height 27
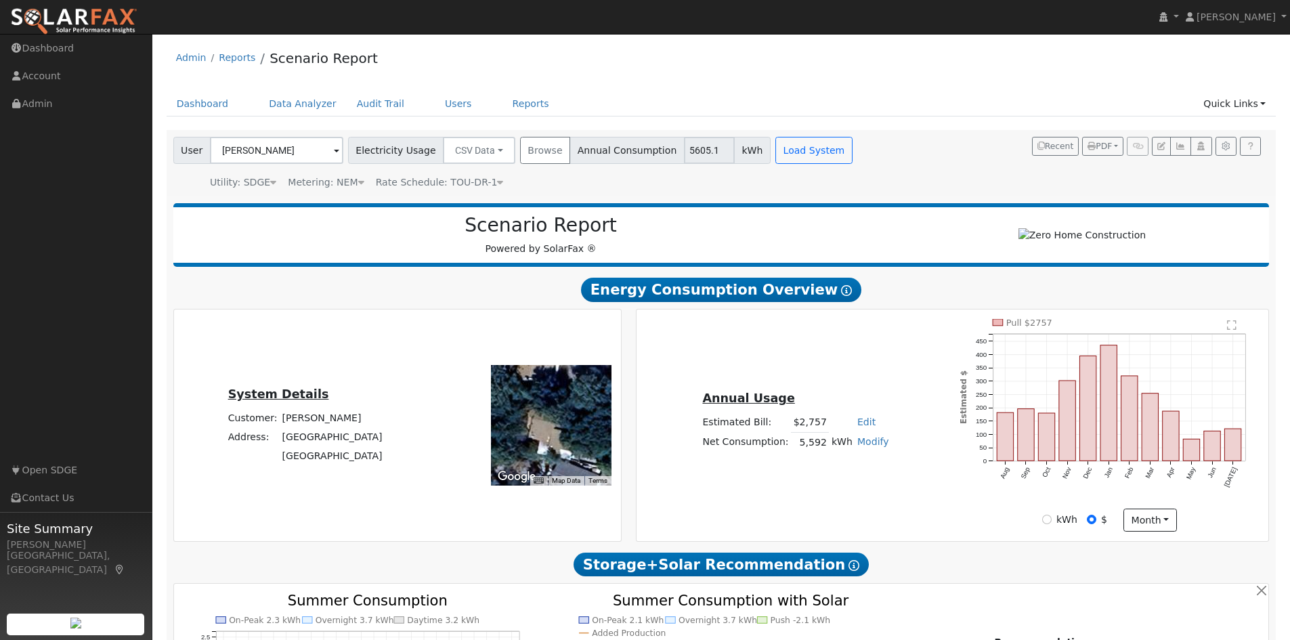
click at [869, 447] on link "Modify" at bounding box center [873, 441] width 32 height 11
click at [846, 474] on link "Add Consumption" at bounding box center [821, 464] width 113 height 19
type input "5592"
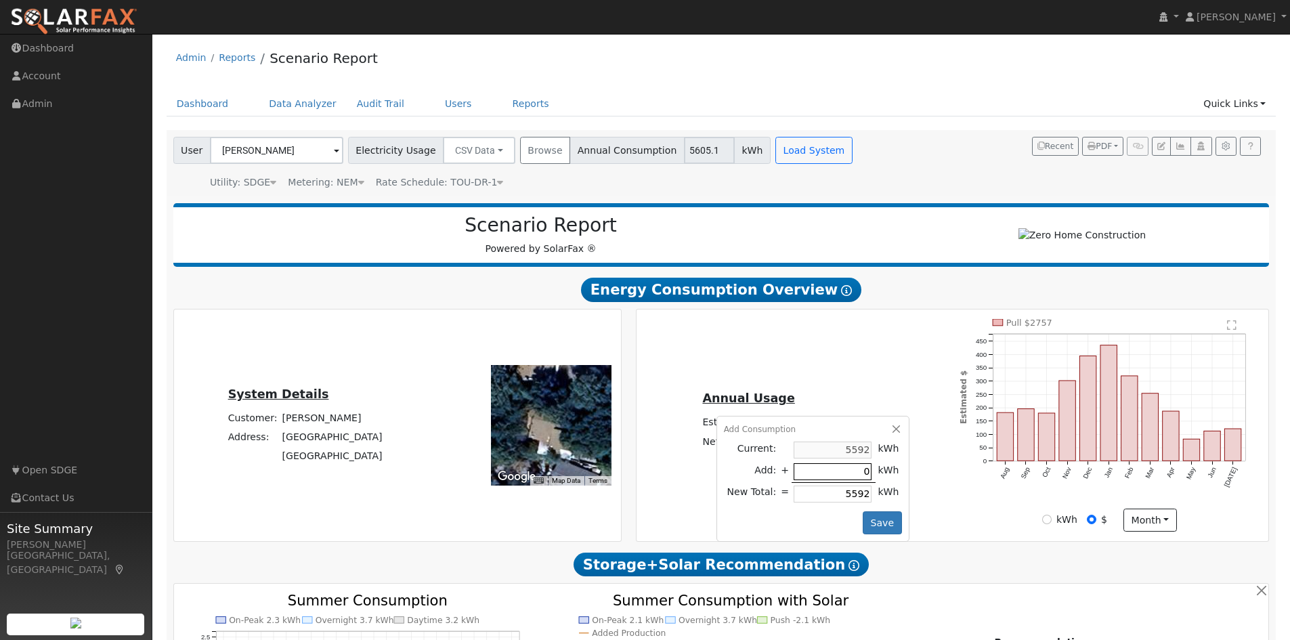
type input "2"
type input "5594"
type input "20"
type input "5612"
type input "200"
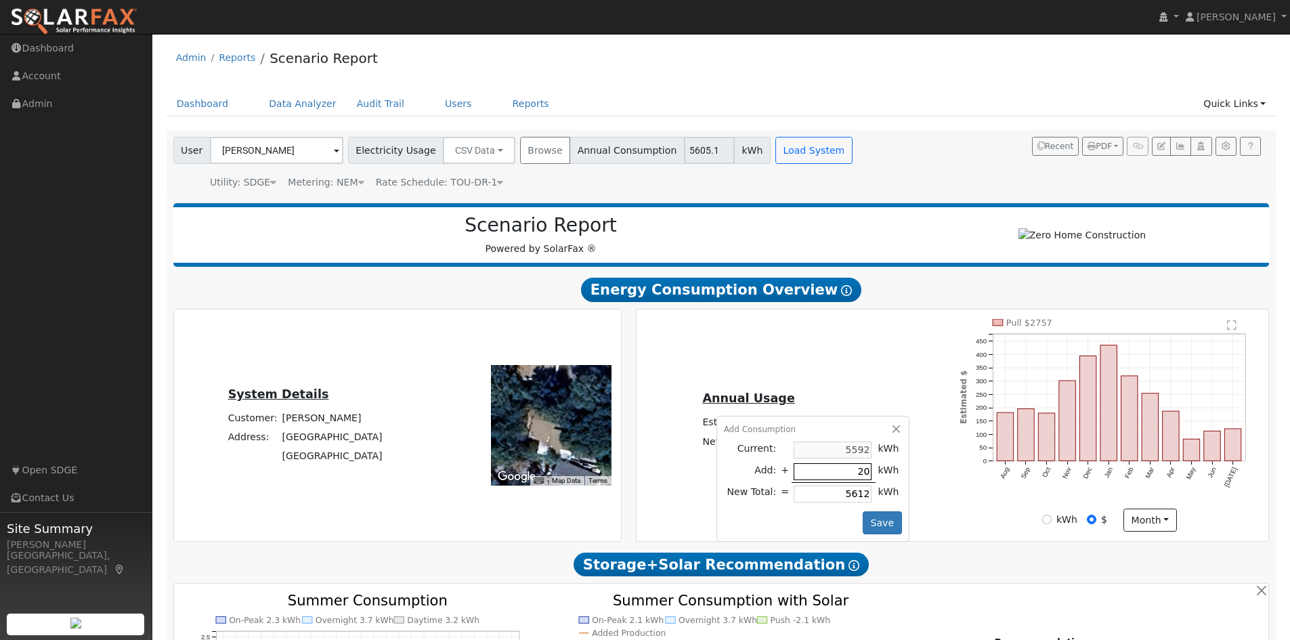
type input "5792"
type input "2000"
type input "7592"
click at [927, 504] on div "Annual Usage Estimated Bill: $2,757 Edit Estimated Bill $ Annual Net Consumptio…" at bounding box center [953, 425] width 628 height 213
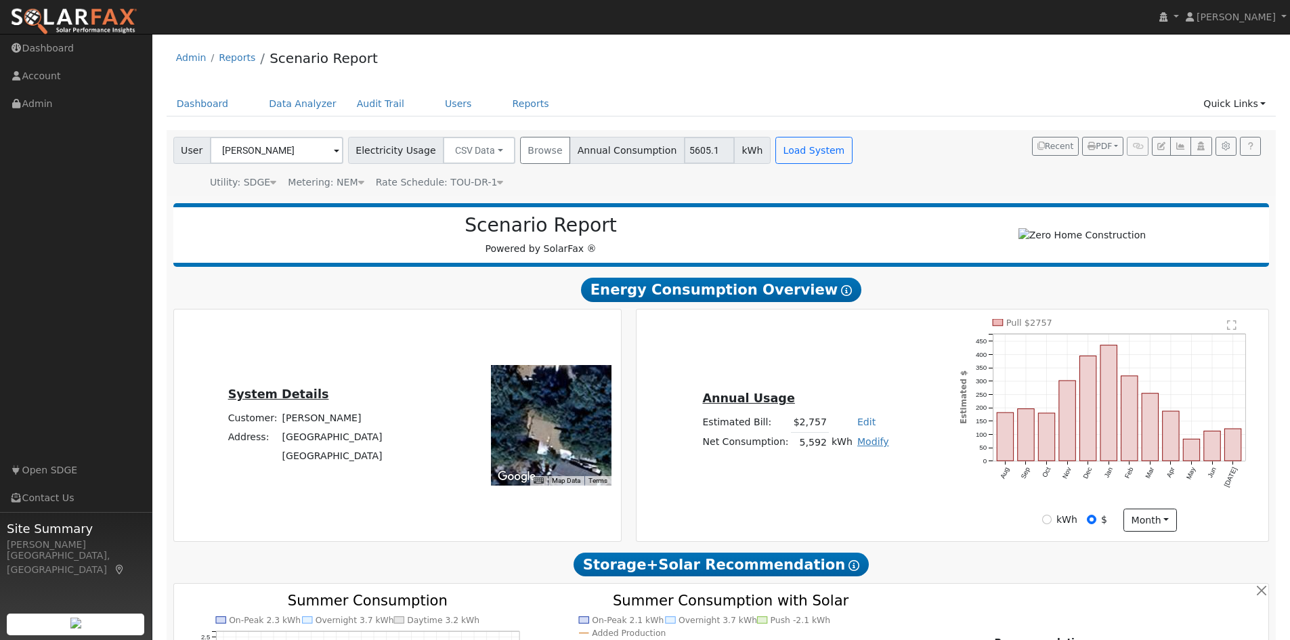
click at [862, 447] on link "Modify" at bounding box center [873, 441] width 32 height 11
click at [853, 469] on link "Add Consumption" at bounding box center [821, 464] width 113 height 19
type input "2"
type input "5594"
type input "20"
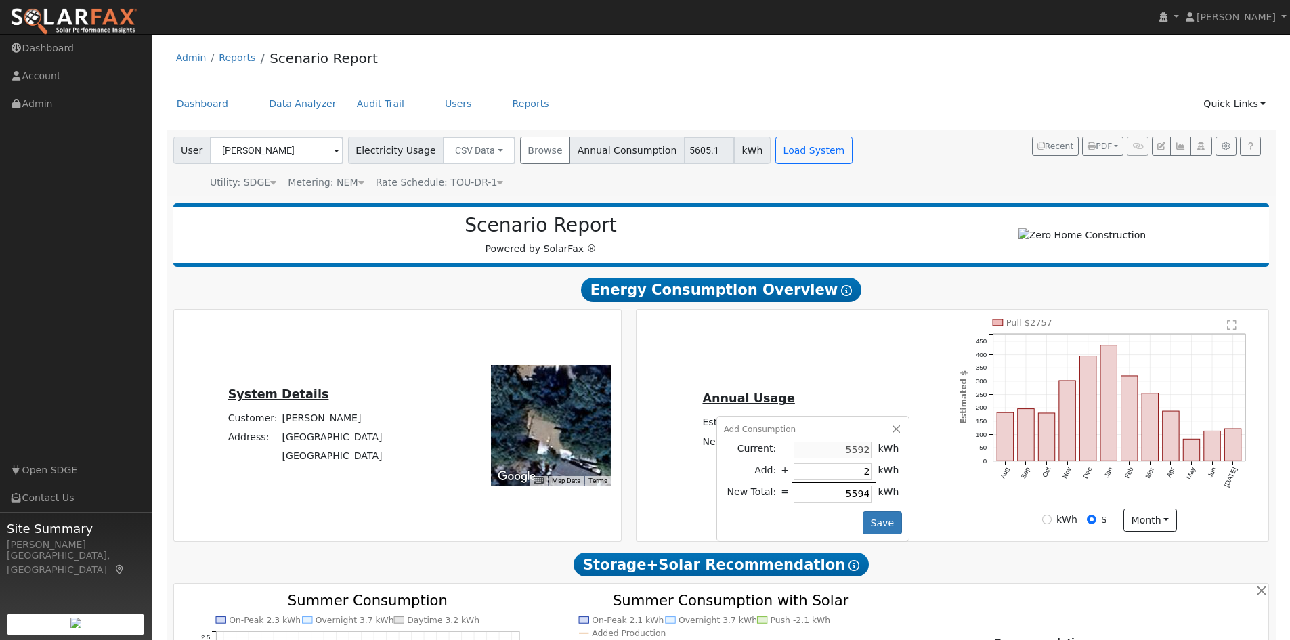
type input "5612"
type input "200"
type input "5792"
type input "2000"
type input "7592"
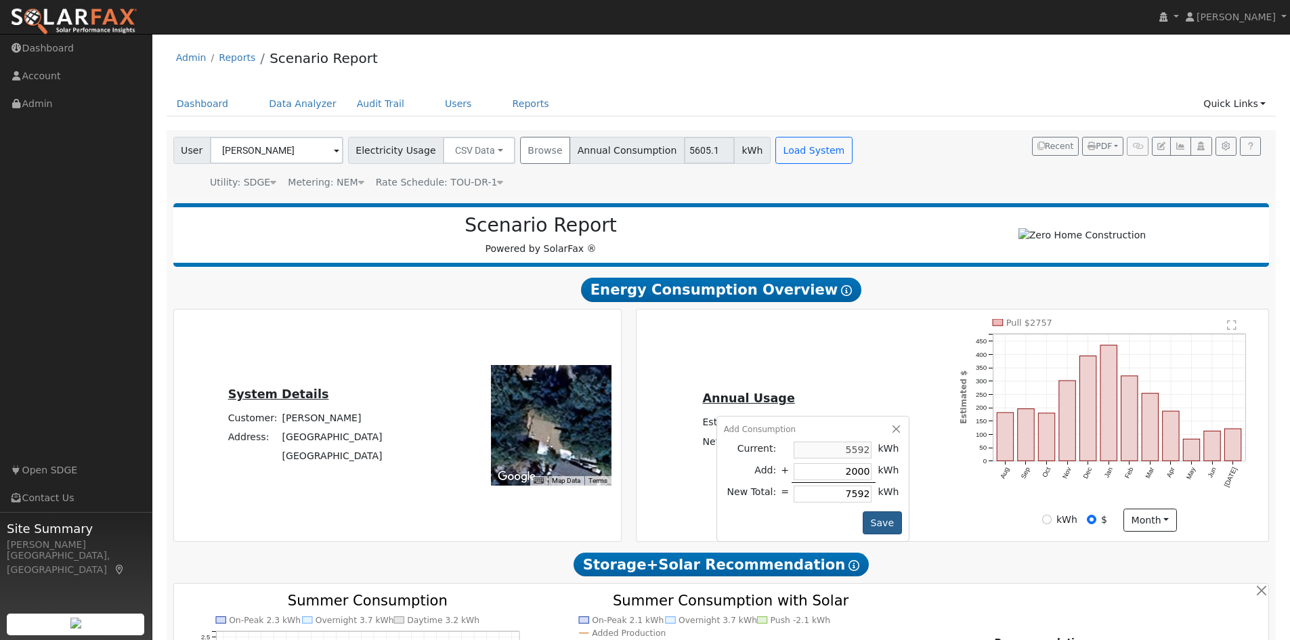
type input "2000"
click at [879, 520] on button "Save" at bounding box center [882, 522] width 39 height 23
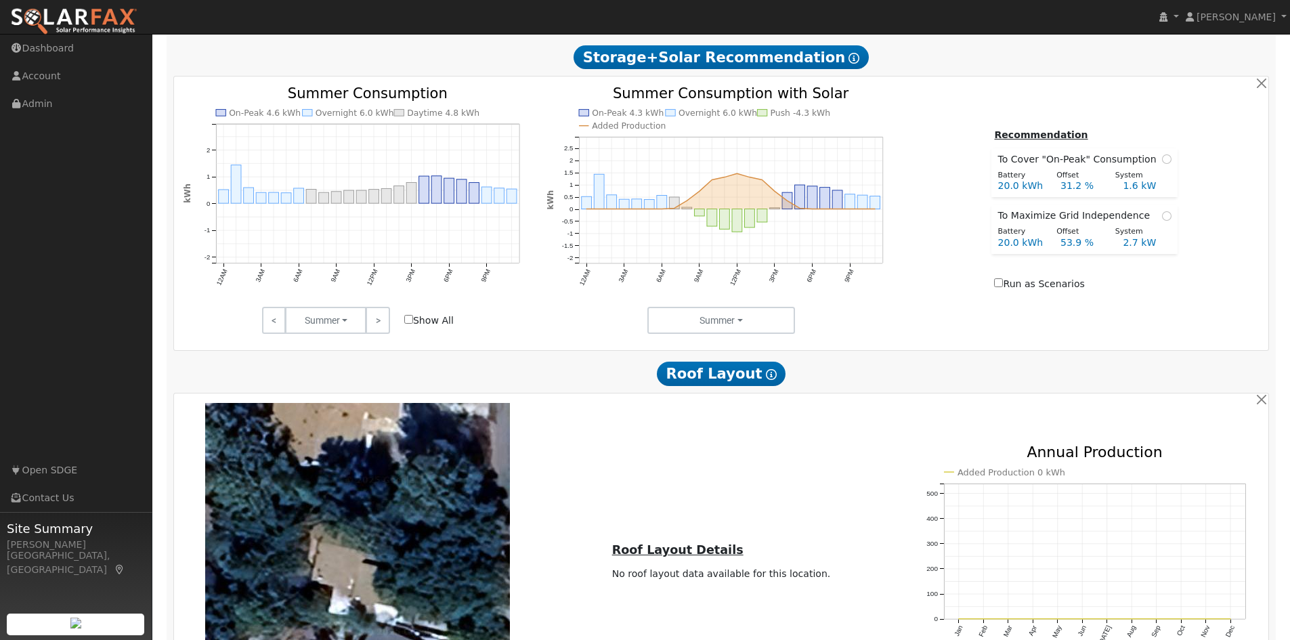
scroll to position [757, 0]
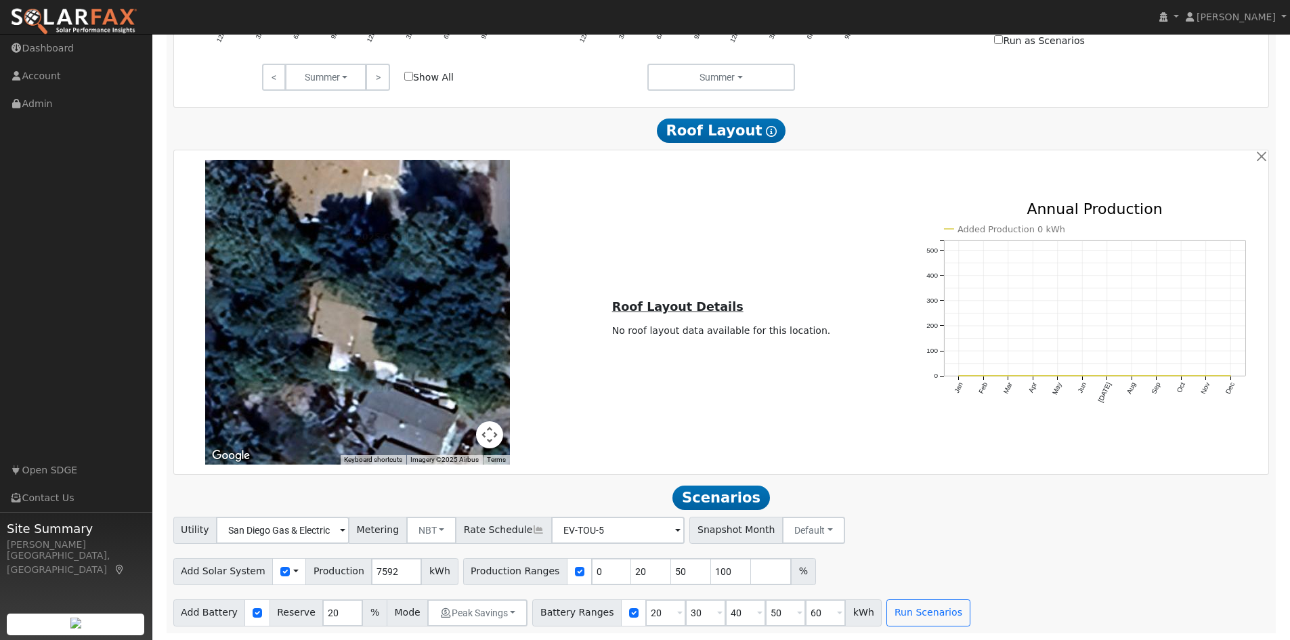
click at [279, 574] on div "Use CSV Data" at bounding box center [289, 571] width 34 height 27
click at [280, 571] on input "checkbox" at bounding box center [284, 571] width 9 height 9
checkbox input "false"
click at [253, 610] on input "checkbox" at bounding box center [257, 612] width 9 height 9
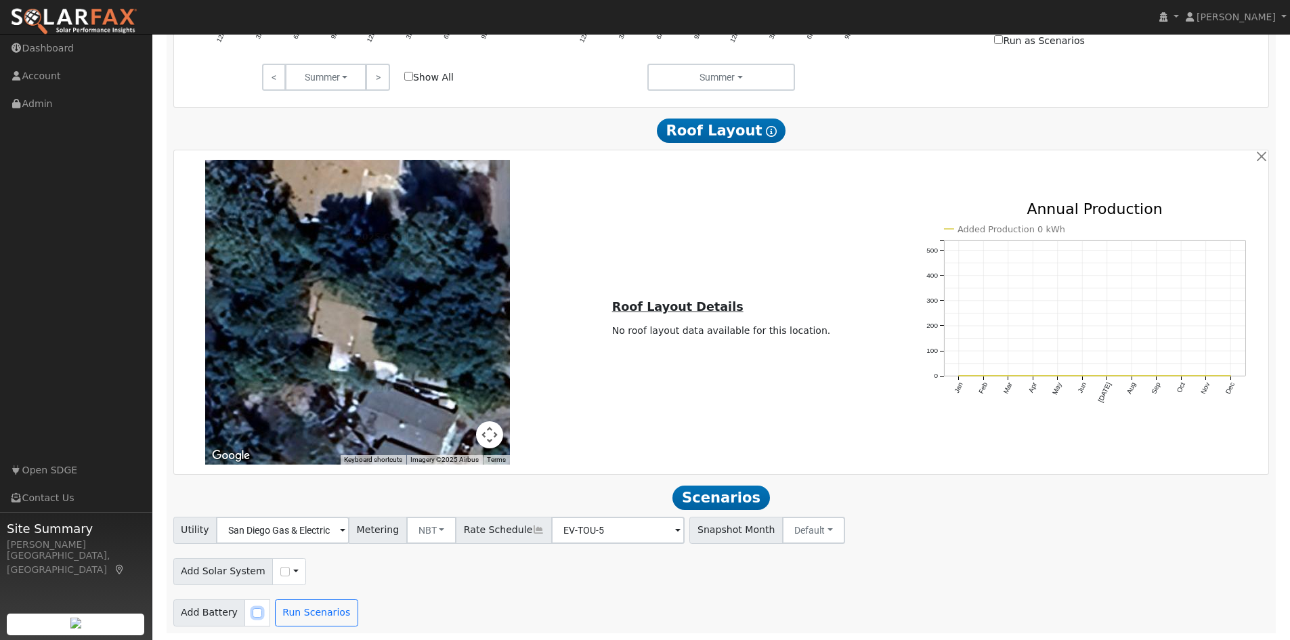
click at [253, 615] on input "checkbox" at bounding box center [257, 612] width 9 height 9
checkbox input "true"
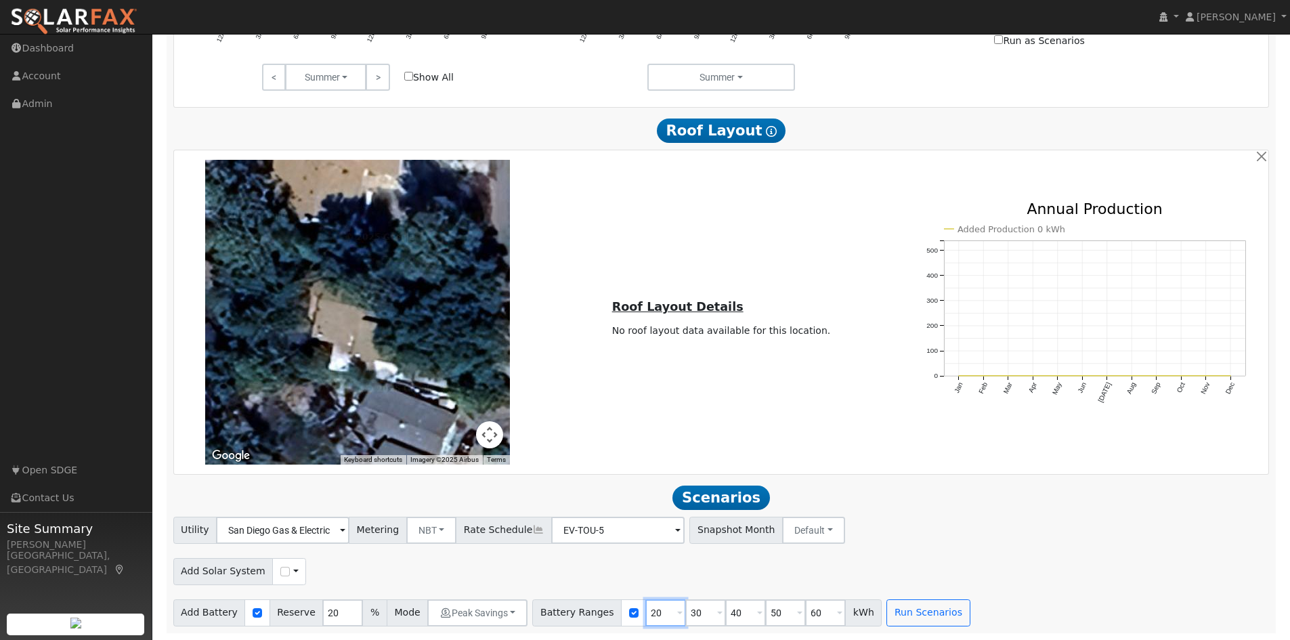
drag, startPoint x: 644, startPoint y: 613, endPoint x: 616, endPoint y: 611, distance: 28.5
click at [616, 611] on div "Battery Ranges 20 Overrides Reserve % Mode None None Self Consumption Peak Savi…" at bounding box center [706, 612] width 349 height 27
type input "0"
click at [809, 617] on input "60" at bounding box center [825, 612] width 41 height 27
type input "6"
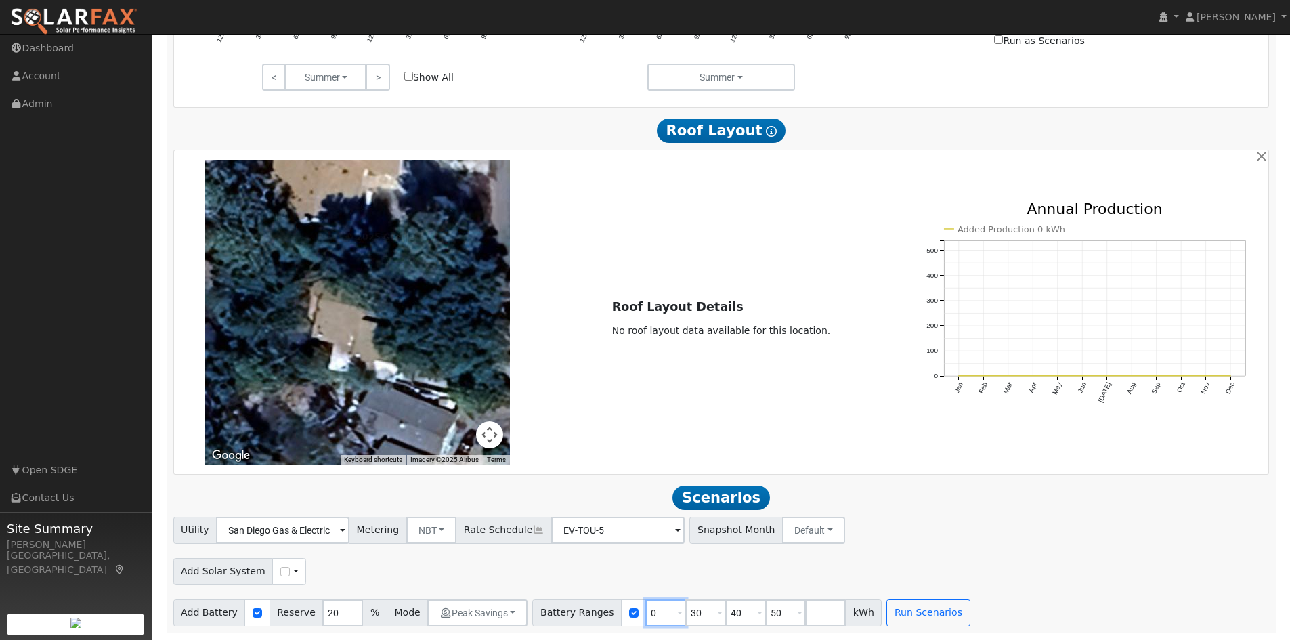
click at [645, 619] on input "0" at bounding box center [665, 612] width 41 height 27
type input "50"
type input "5"
click at [689, 616] on input "30" at bounding box center [705, 612] width 41 height 27
type input "3"
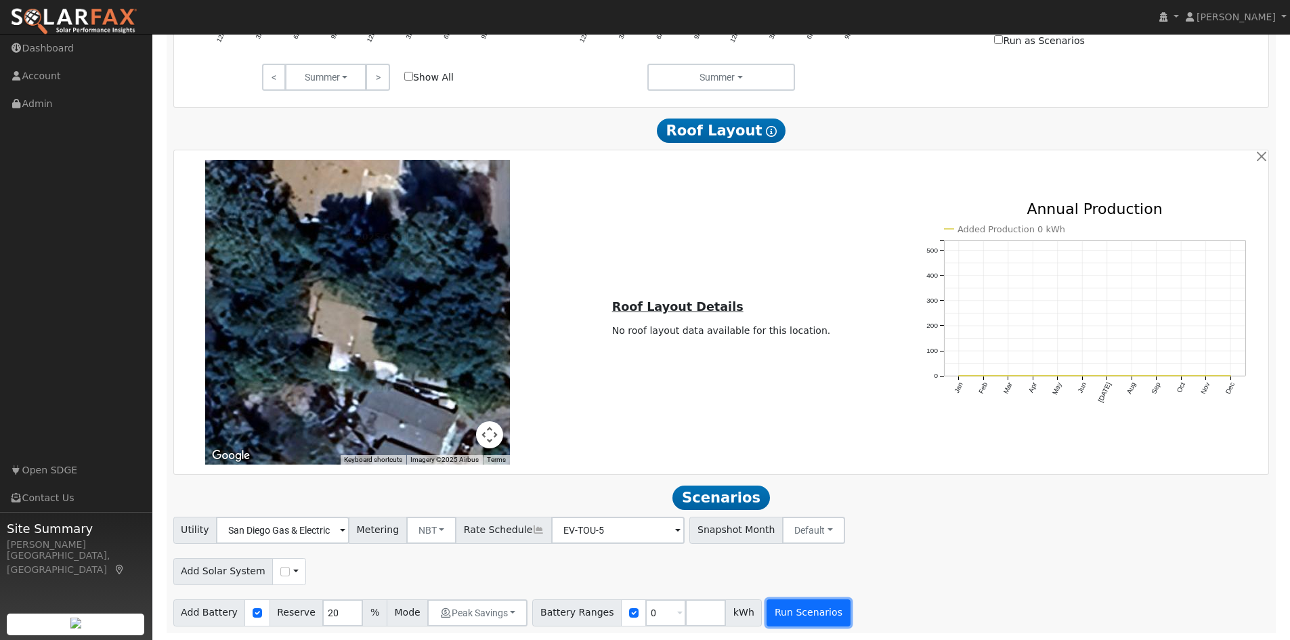
click at [781, 610] on button "Run Scenarios" at bounding box center [808, 612] width 83 height 27
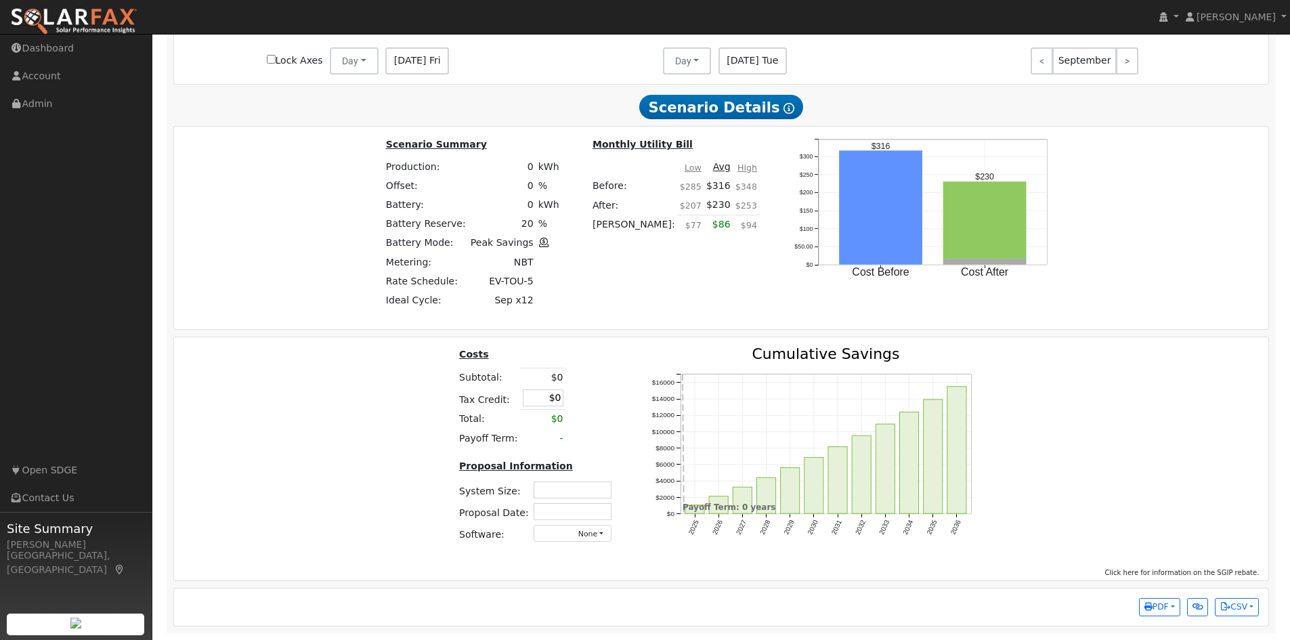
scroll to position [1687, 0]
click at [1238, 611] on button "CSV" at bounding box center [1237, 607] width 44 height 19
click at [1183, 584] on link "Scenario All Data" at bounding box center [1178, 581] width 159 height 19
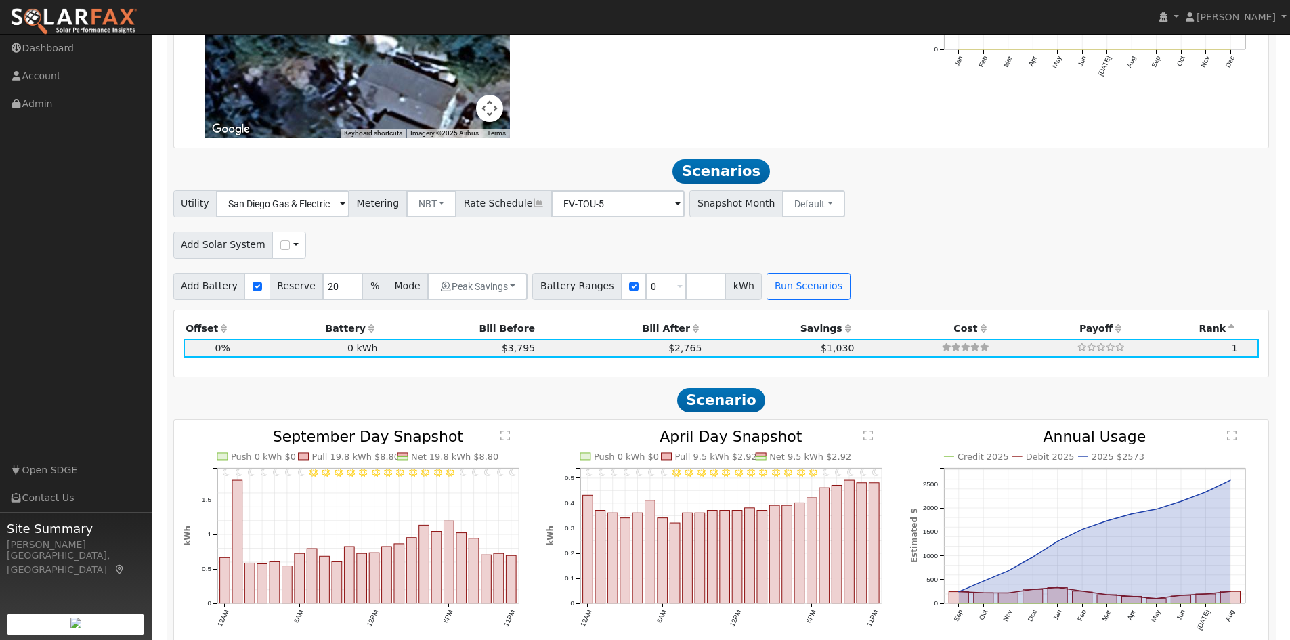
scroll to position [1083, 0]
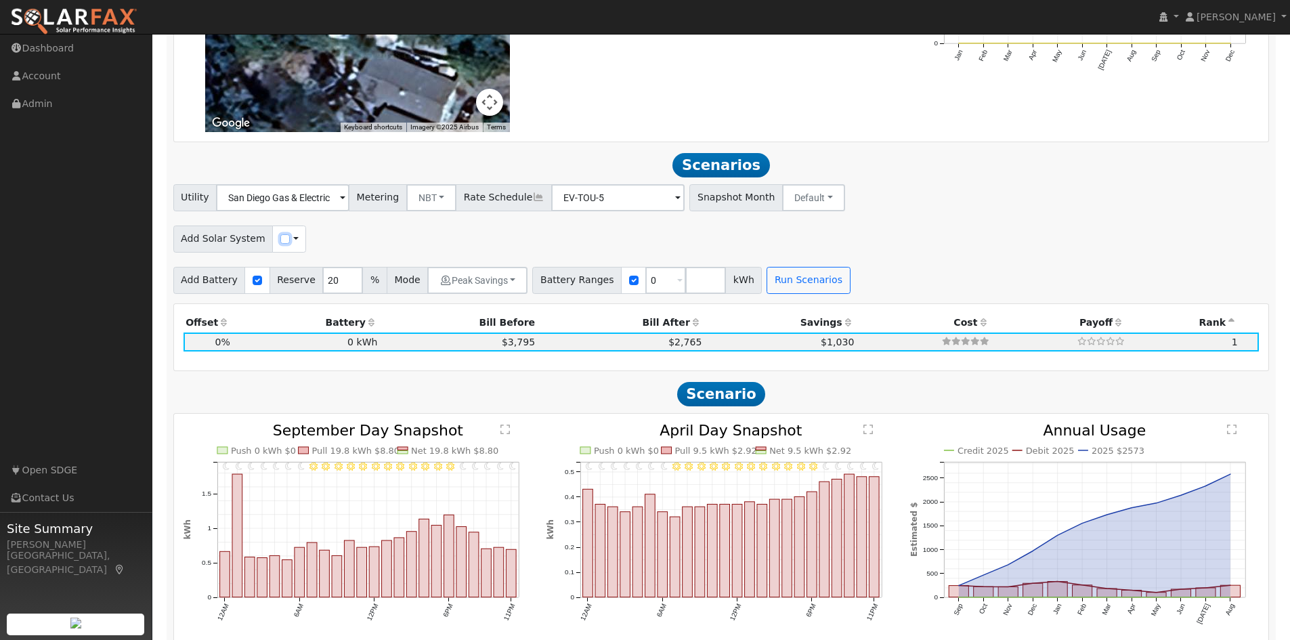
click at [280, 244] on input "checkbox" at bounding box center [284, 238] width 9 height 9
checkbox input "true"
drag, startPoint x: 610, startPoint y: 244, endPoint x: 624, endPoint y: 243, distance: 13.6
click at [631, 243] on input "20" at bounding box center [651, 238] width 41 height 27
type input "50"
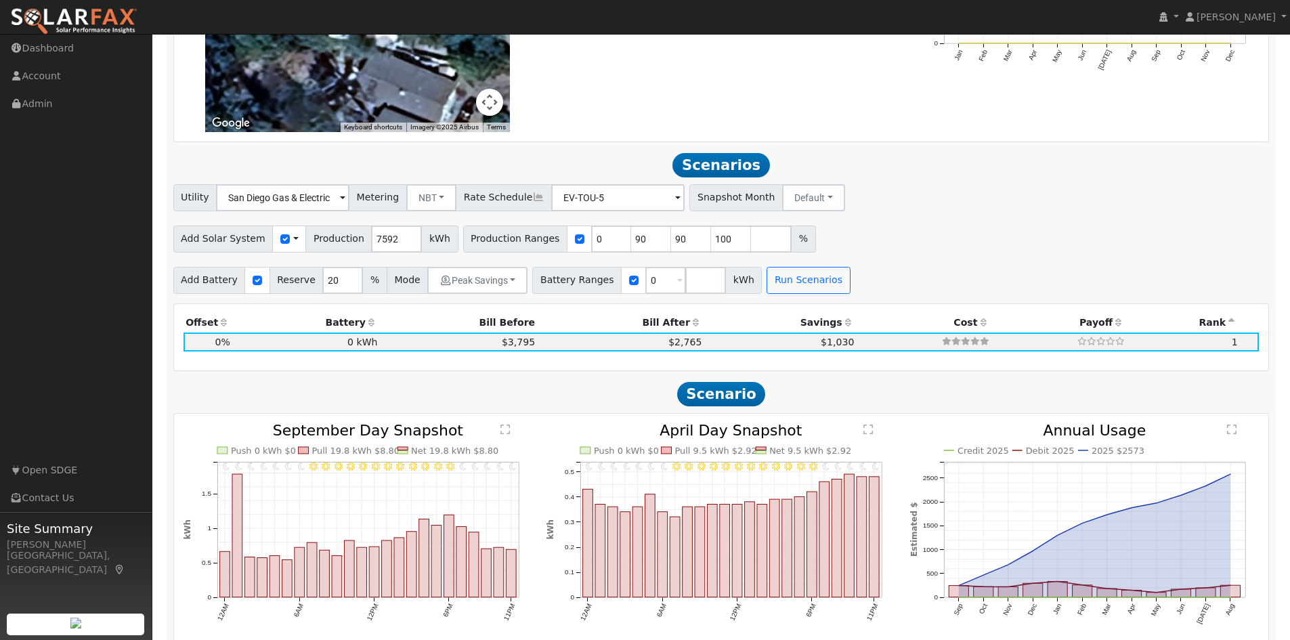
type input "90"
type input "100"
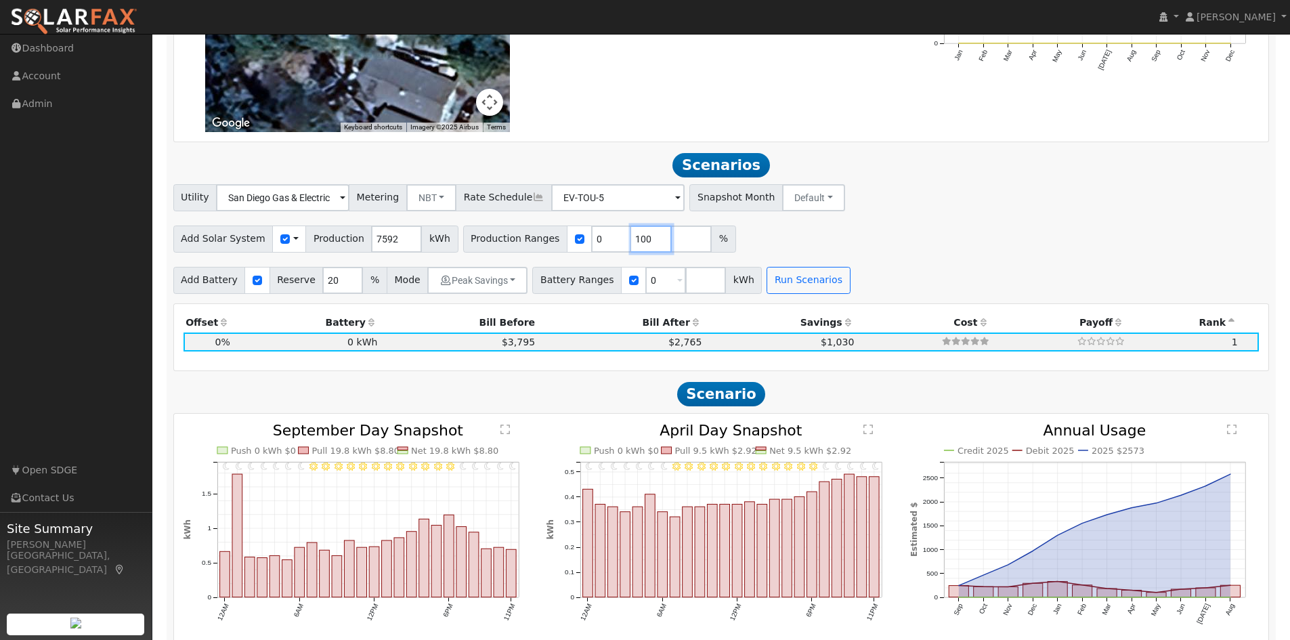
type input "100"
click at [671, 246] on input "number" at bounding box center [691, 238] width 41 height 27
type input "120"
click at [685, 289] on input "number" at bounding box center [705, 280] width 41 height 27
type input "10"
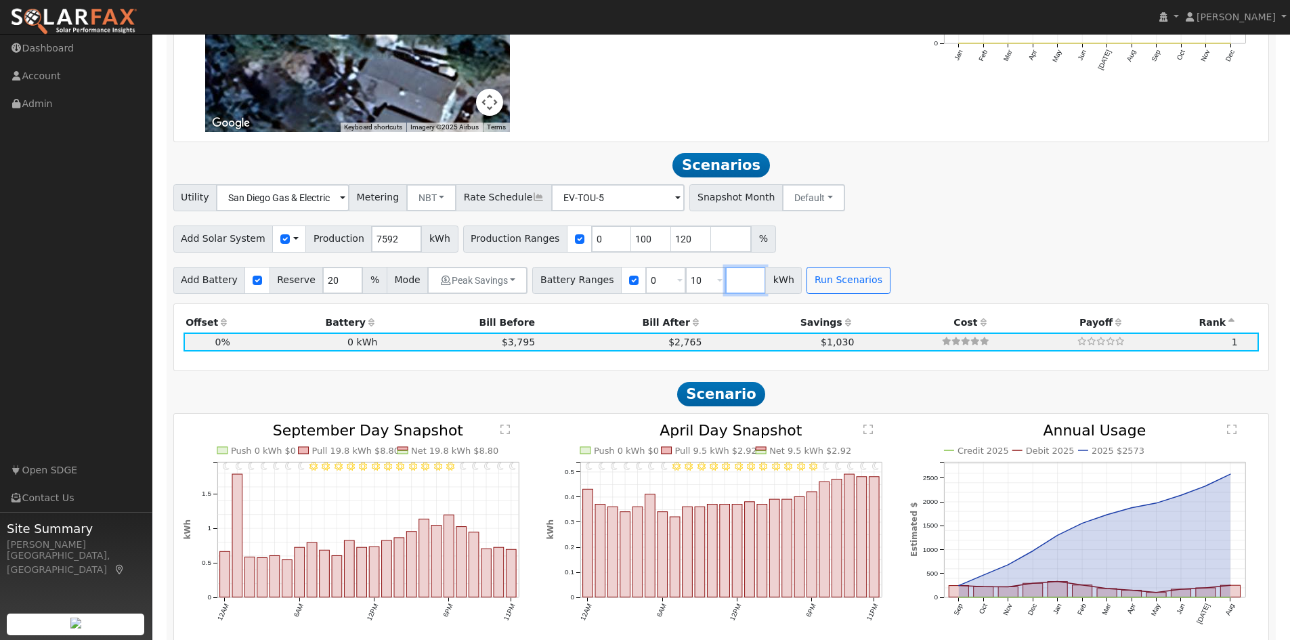
click at [725, 294] on input "number" at bounding box center [745, 280] width 41 height 27
type input "20"
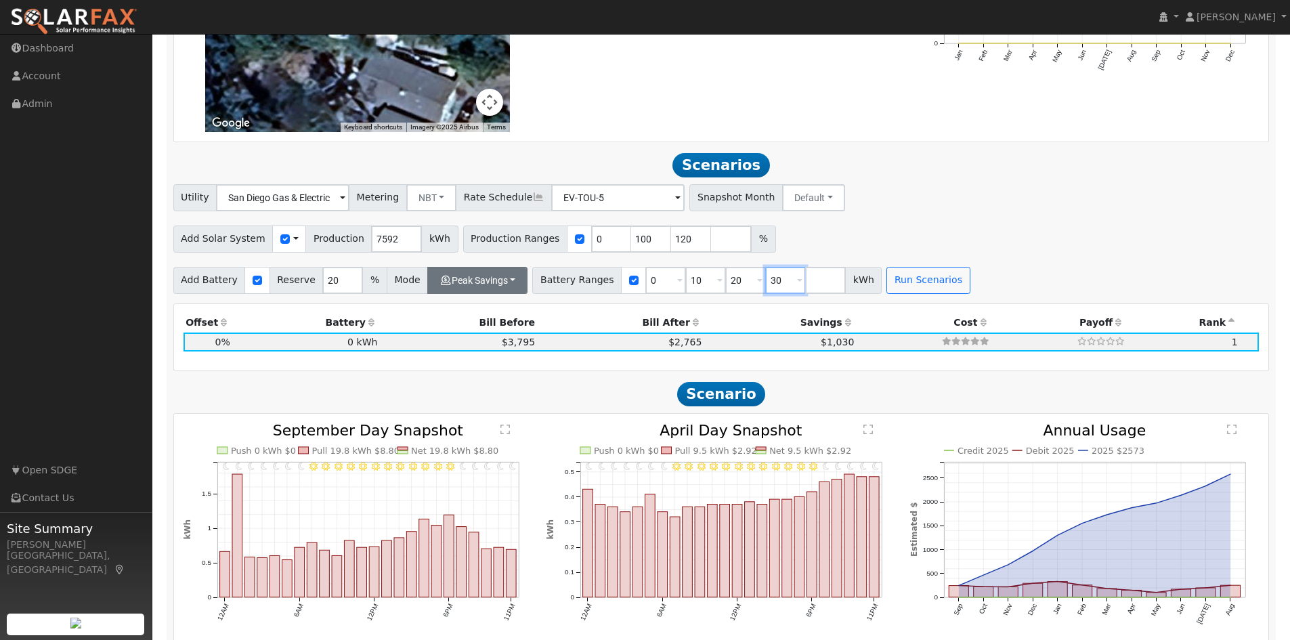
type input "30"
click at [488, 286] on button "Peak Savings" at bounding box center [477, 280] width 100 height 27
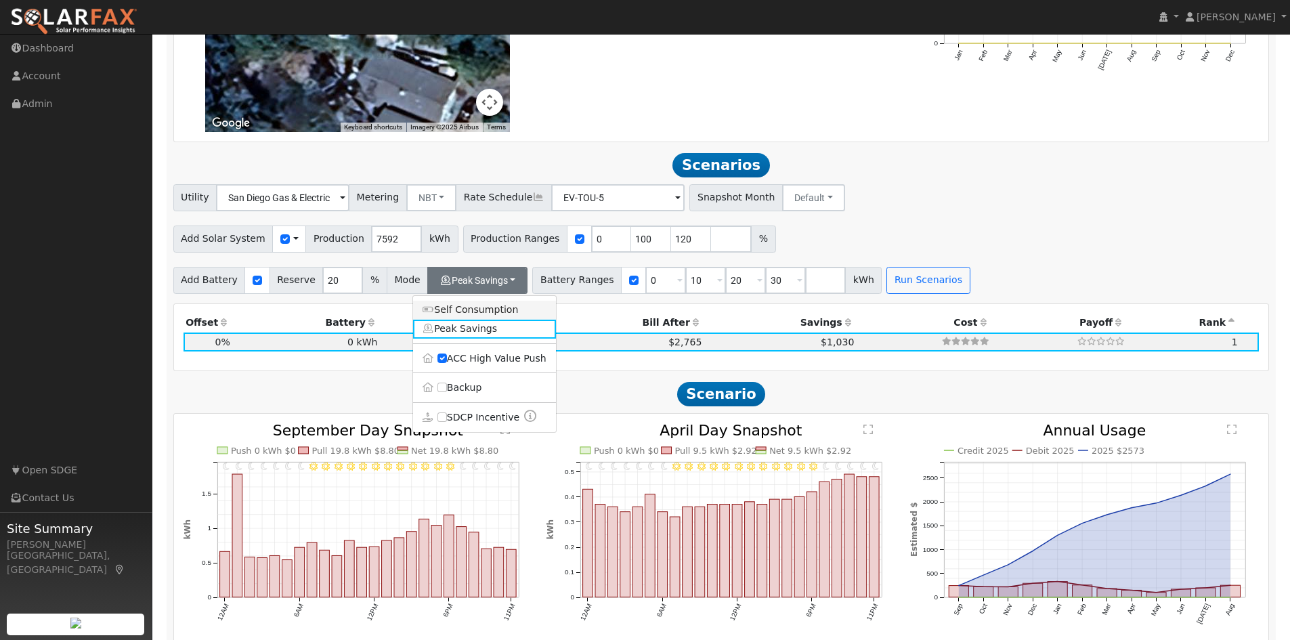
click at [486, 314] on link "Self Consumption" at bounding box center [484, 310] width 143 height 19
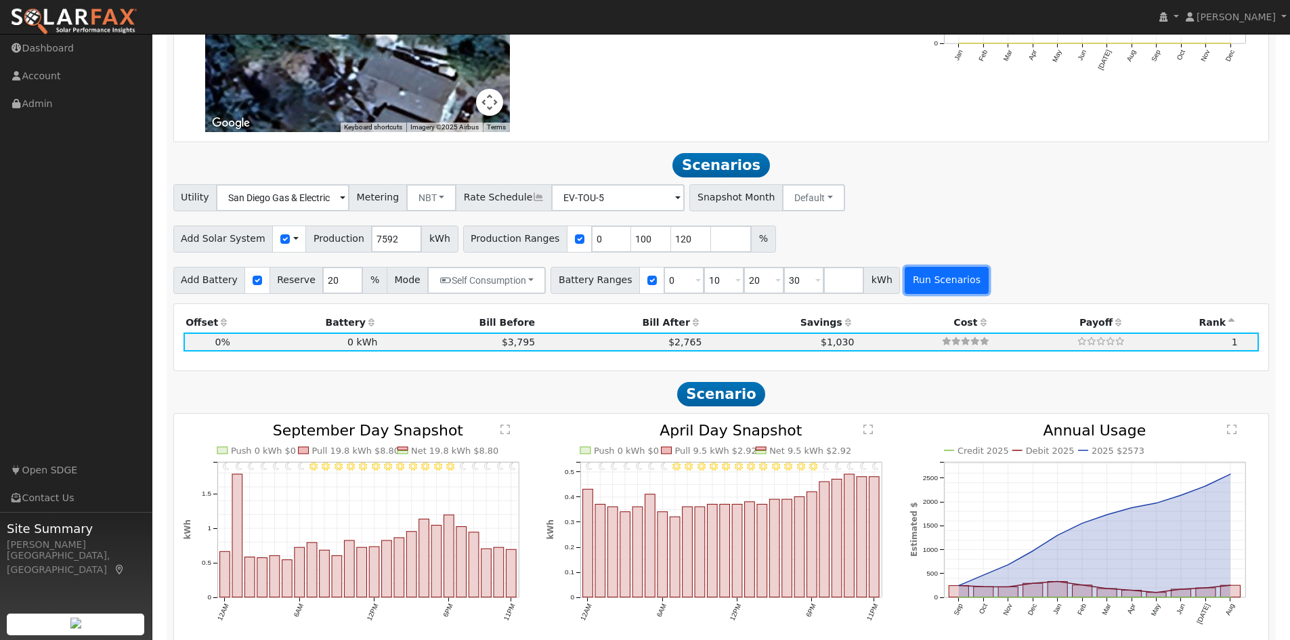
click at [909, 288] on button "Run Scenarios" at bounding box center [946, 280] width 83 height 27
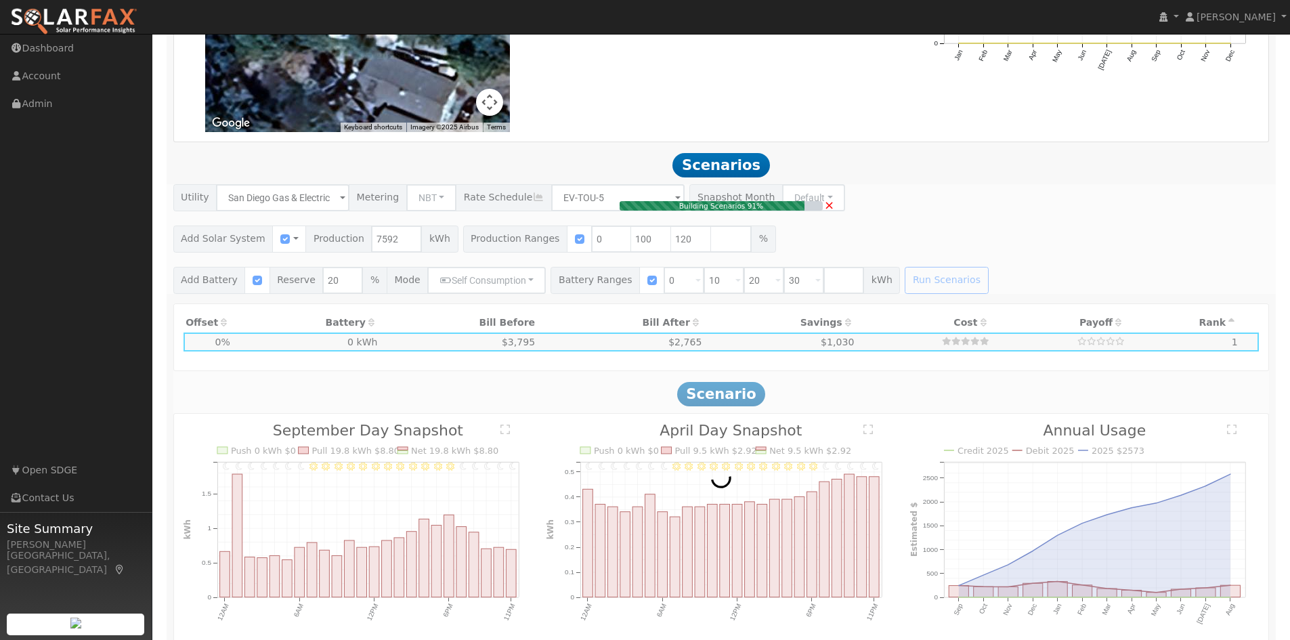
type input "5.1"
type input "$8,915"
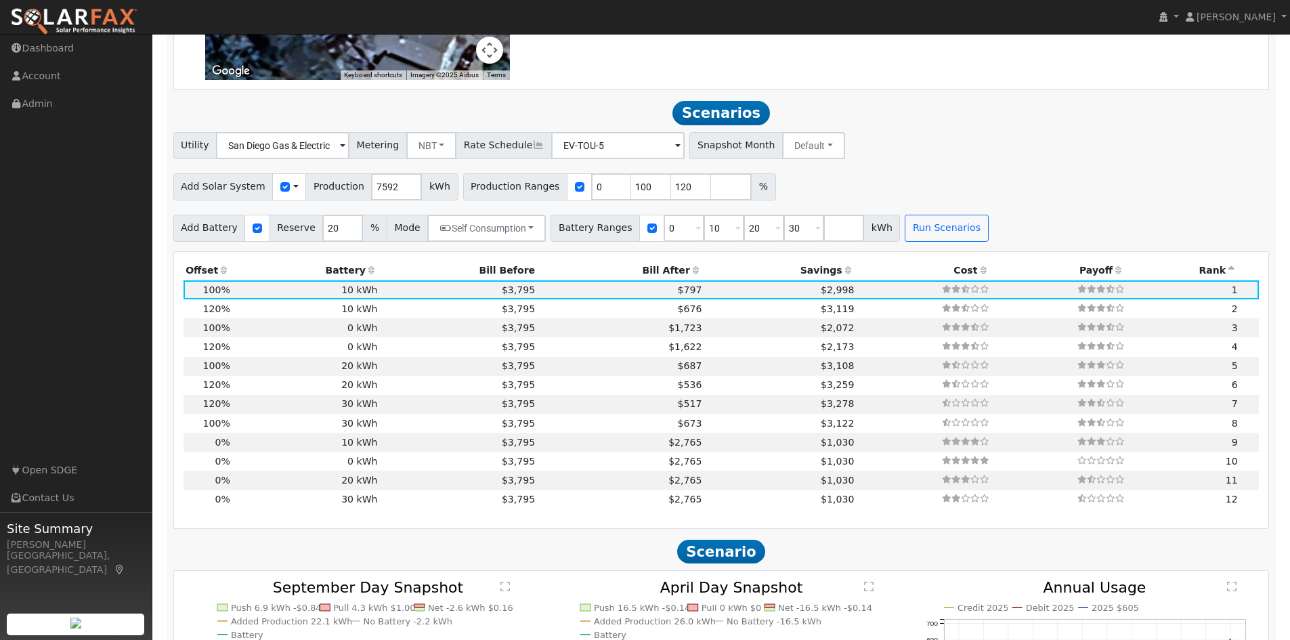
scroll to position [1045, 0]
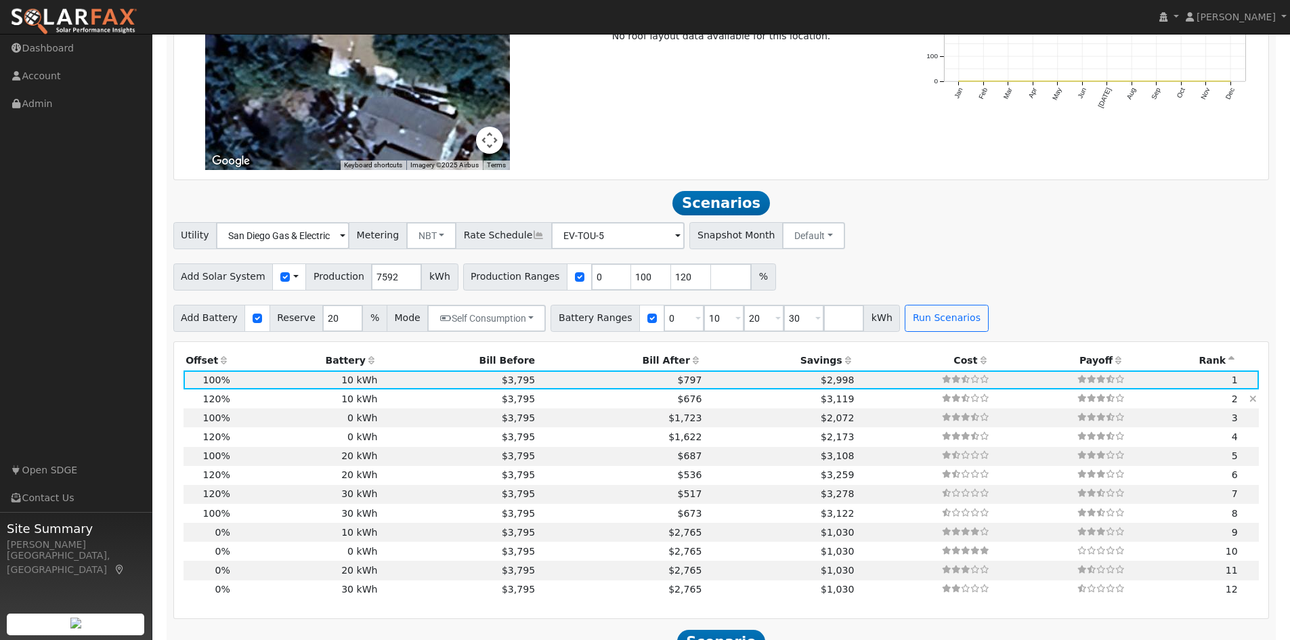
click at [369, 406] on td "10 kWh" at bounding box center [306, 398] width 148 height 19
type input "6.1"
type input "$9,977"
type input "$21,257"
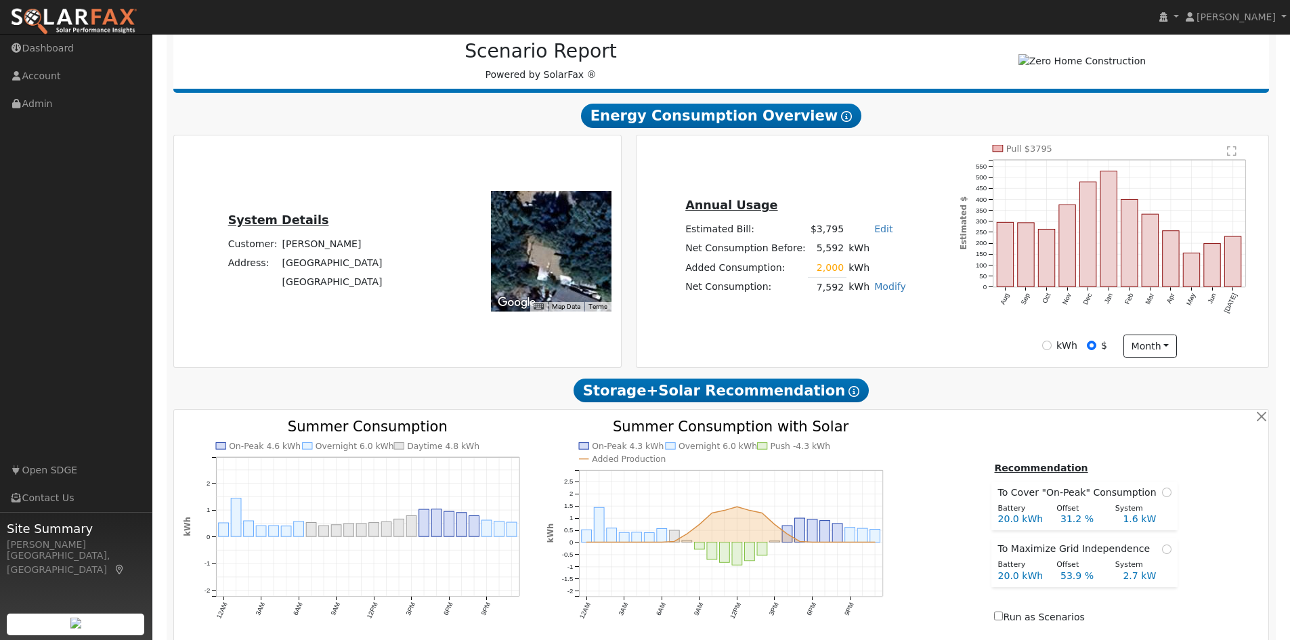
scroll to position [171, 0]
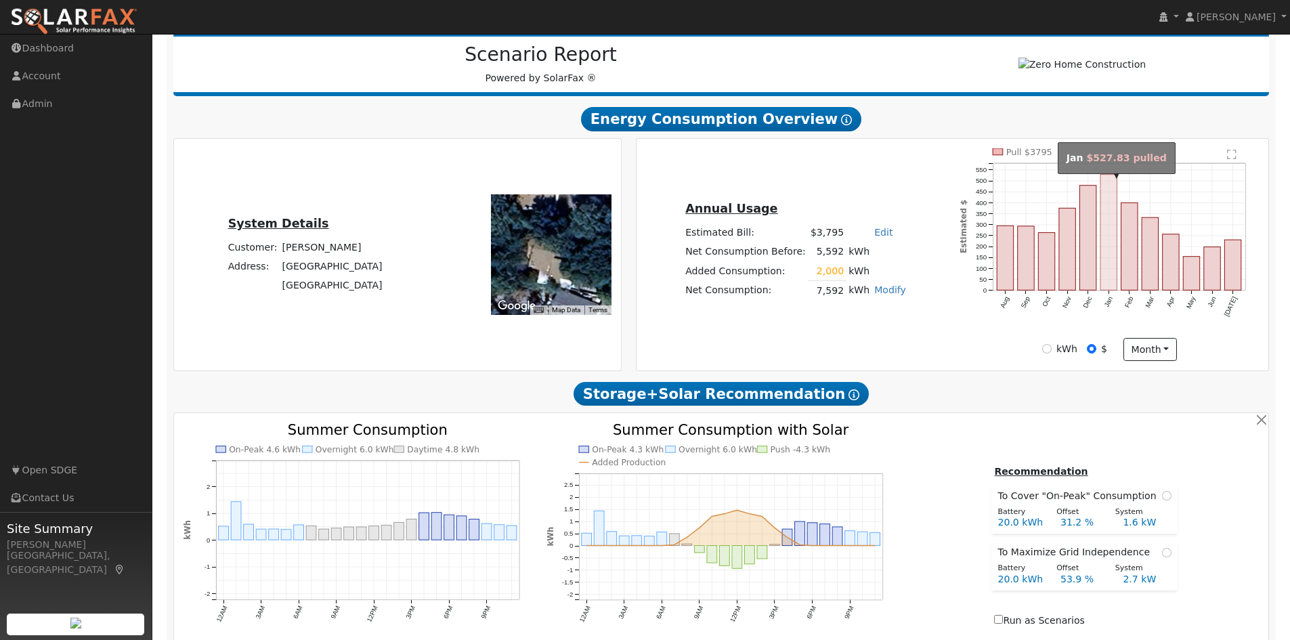
click at [1106, 203] on rect "onclick=""" at bounding box center [1108, 233] width 16 height 116
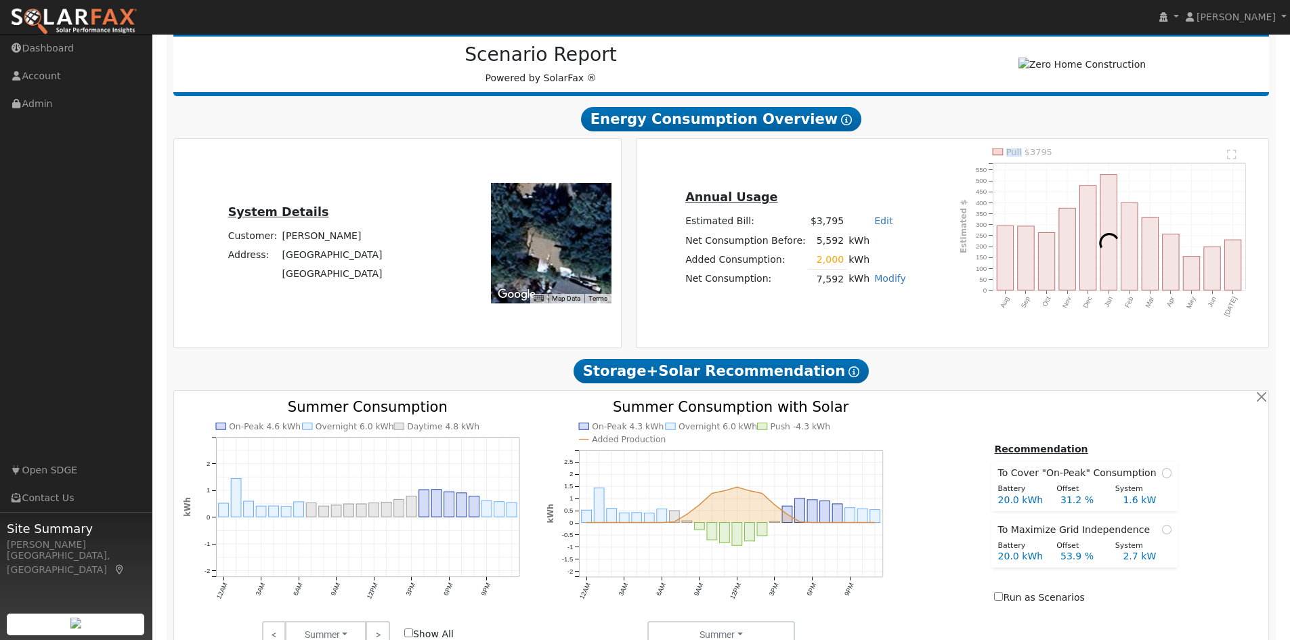
drag, startPoint x: 1106, startPoint y: 203, endPoint x: 1007, endPoint y: 291, distance: 132.4
click at [1007, 291] on div at bounding box center [1110, 243] width 314 height 190
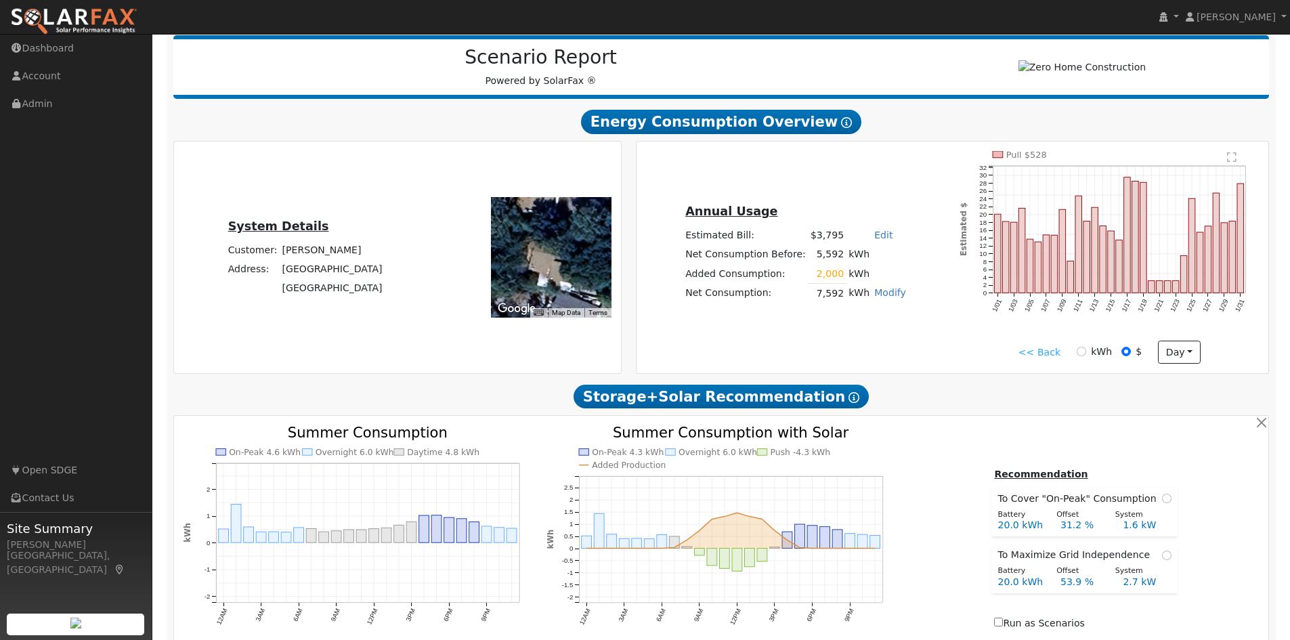
click at [1043, 358] on link "<< Back" at bounding box center [1039, 352] width 42 height 14
